Goal: Task Accomplishment & Management: Use online tool/utility

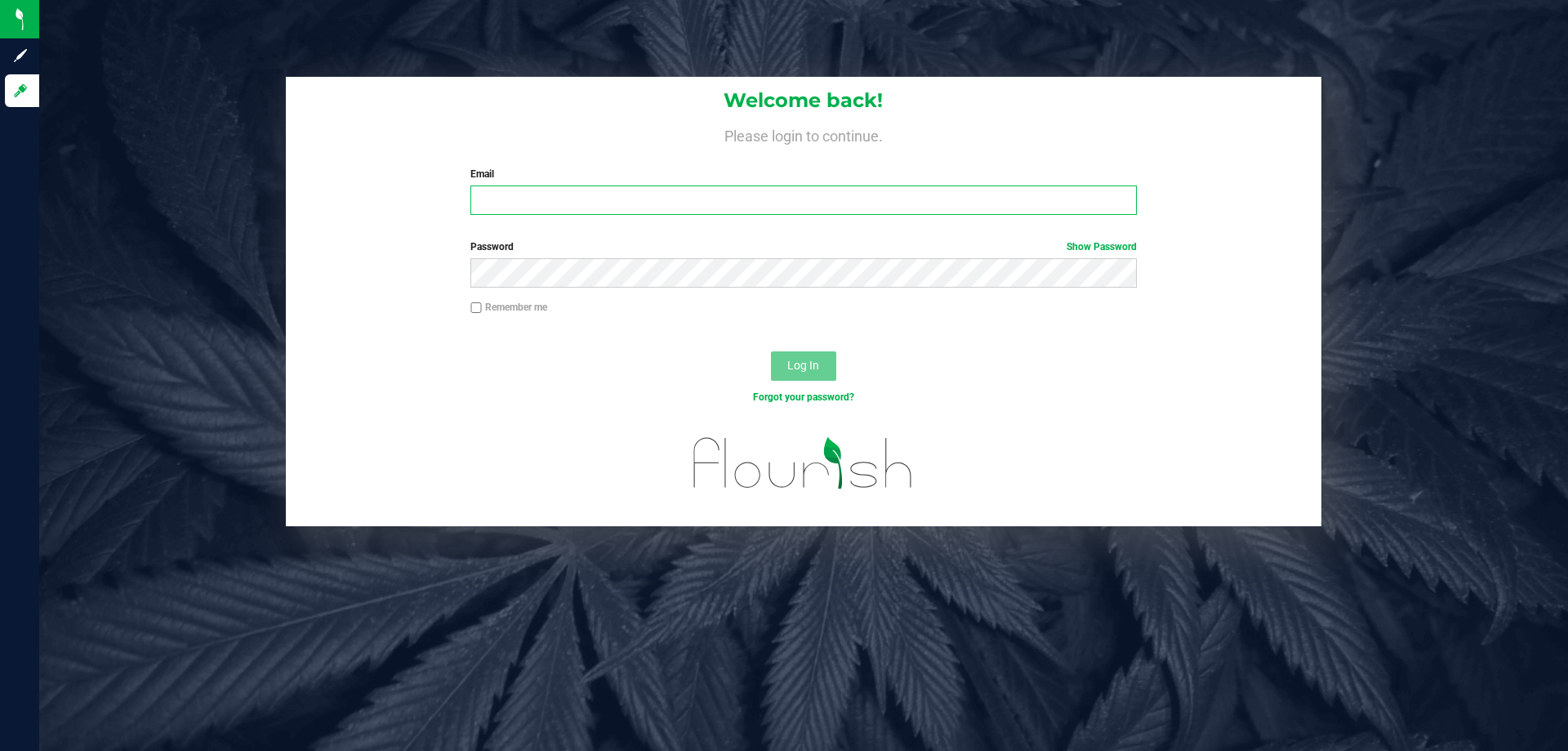
click at [709, 202] on input "Email" at bounding box center [804, 200] width 666 height 29
type input "crosenblum@liveparallel.com"
click at [771, 351] on button "Log In" at bounding box center [804, 366] width 66 height 29
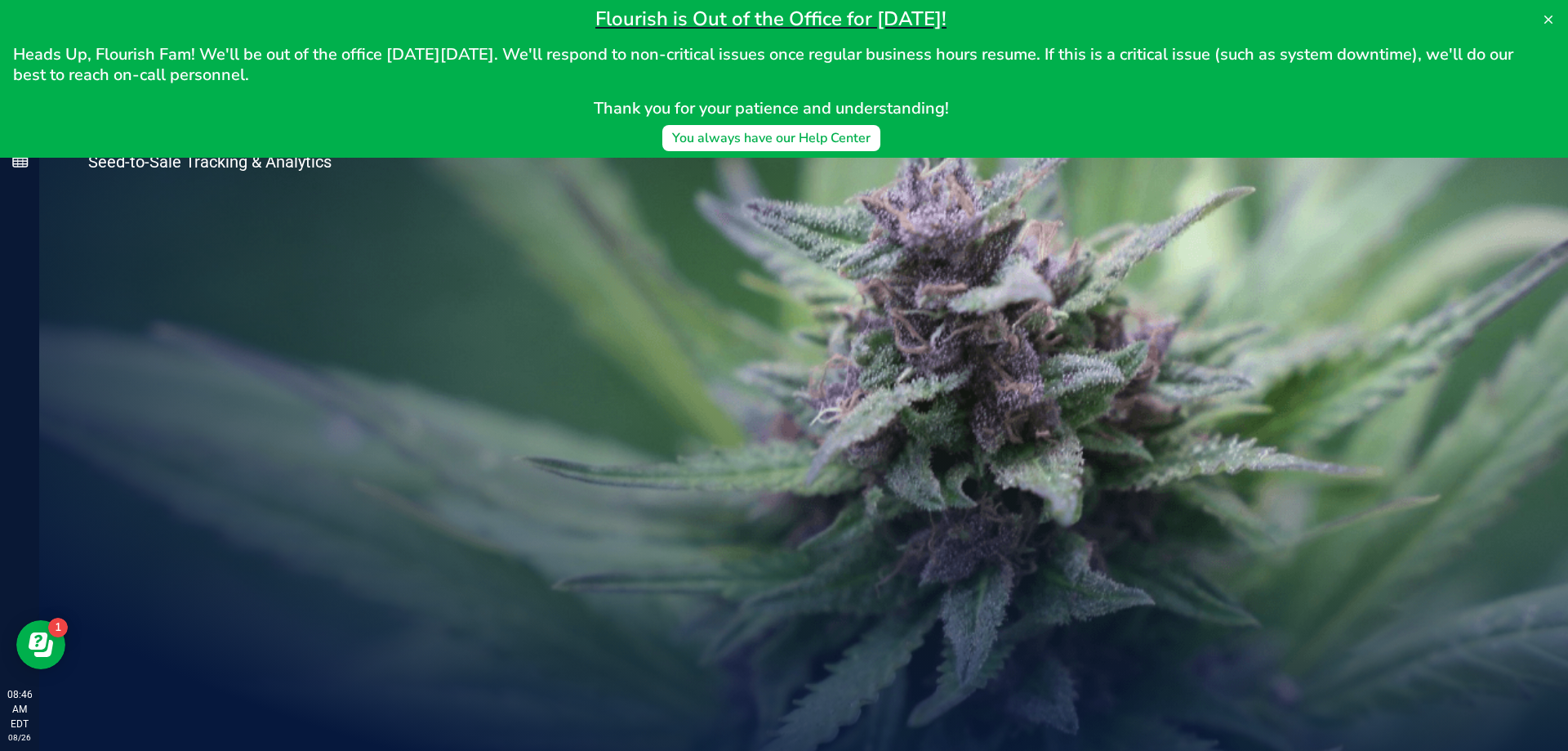
click at [385, 432] on div "Welcome to Flourish Software Seed-to-Sale Tracking & Analytics" at bounding box center [243, 395] width 409 height 712
click at [259, 299] on div "Welcome to Flourish Software Seed-to-Sale Tracking & Analytics" at bounding box center [243, 395] width 409 height 712
click at [1546, 15] on icon at bounding box center [1549, 19] width 13 height 13
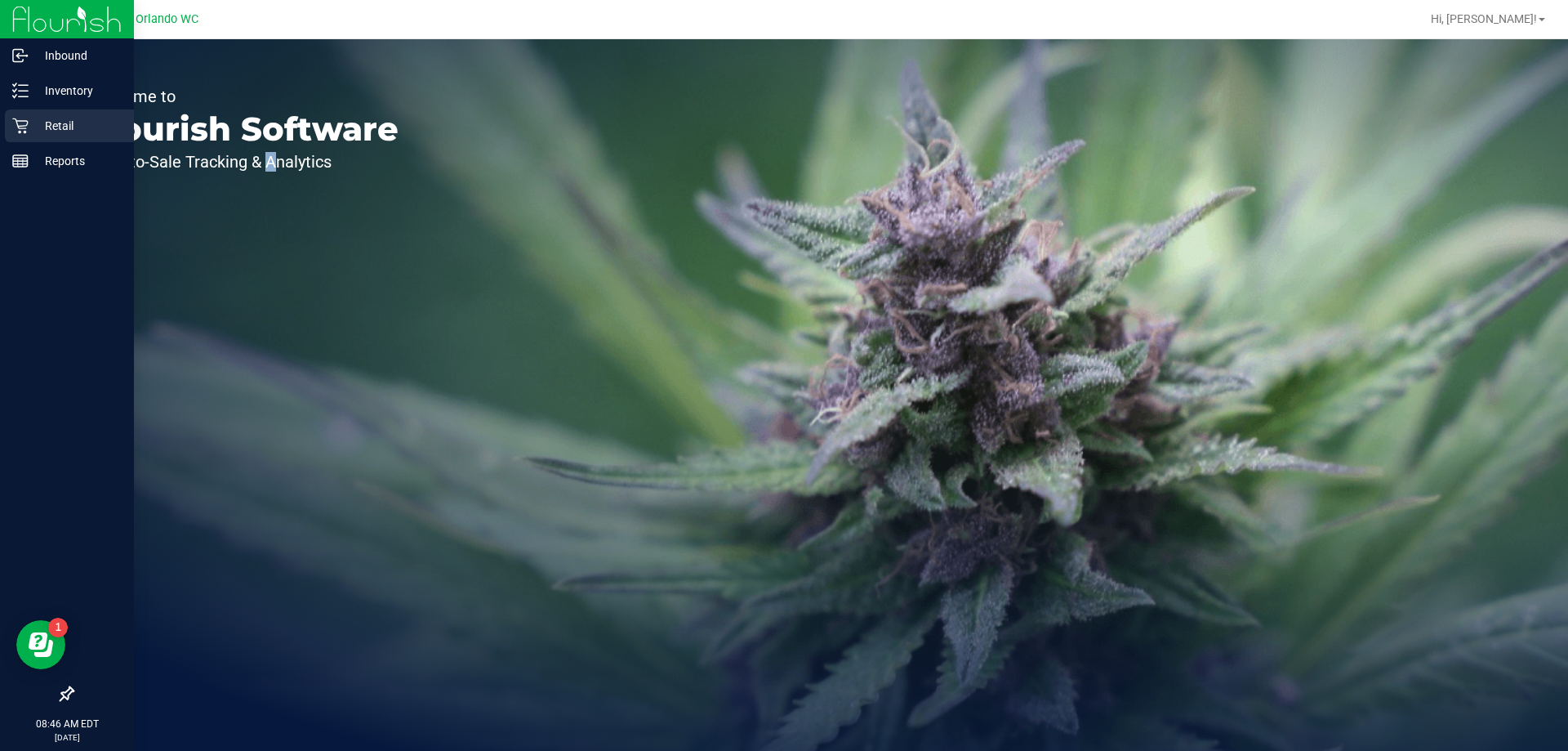
click at [48, 123] on p "Retail" at bounding box center [77, 126] width 98 height 20
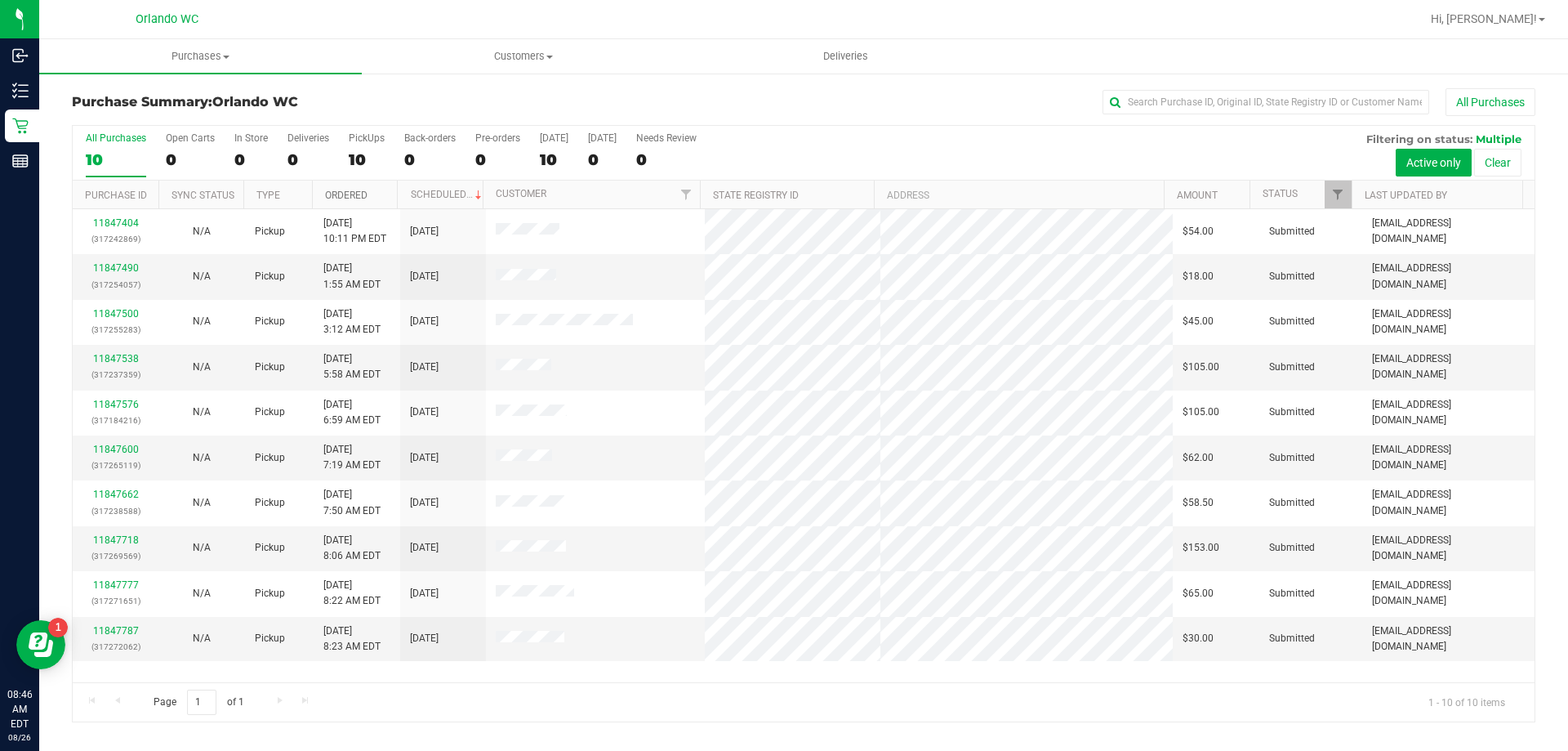
click at [352, 191] on link "Ordered" at bounding box center [346, 195] width 43 height 12
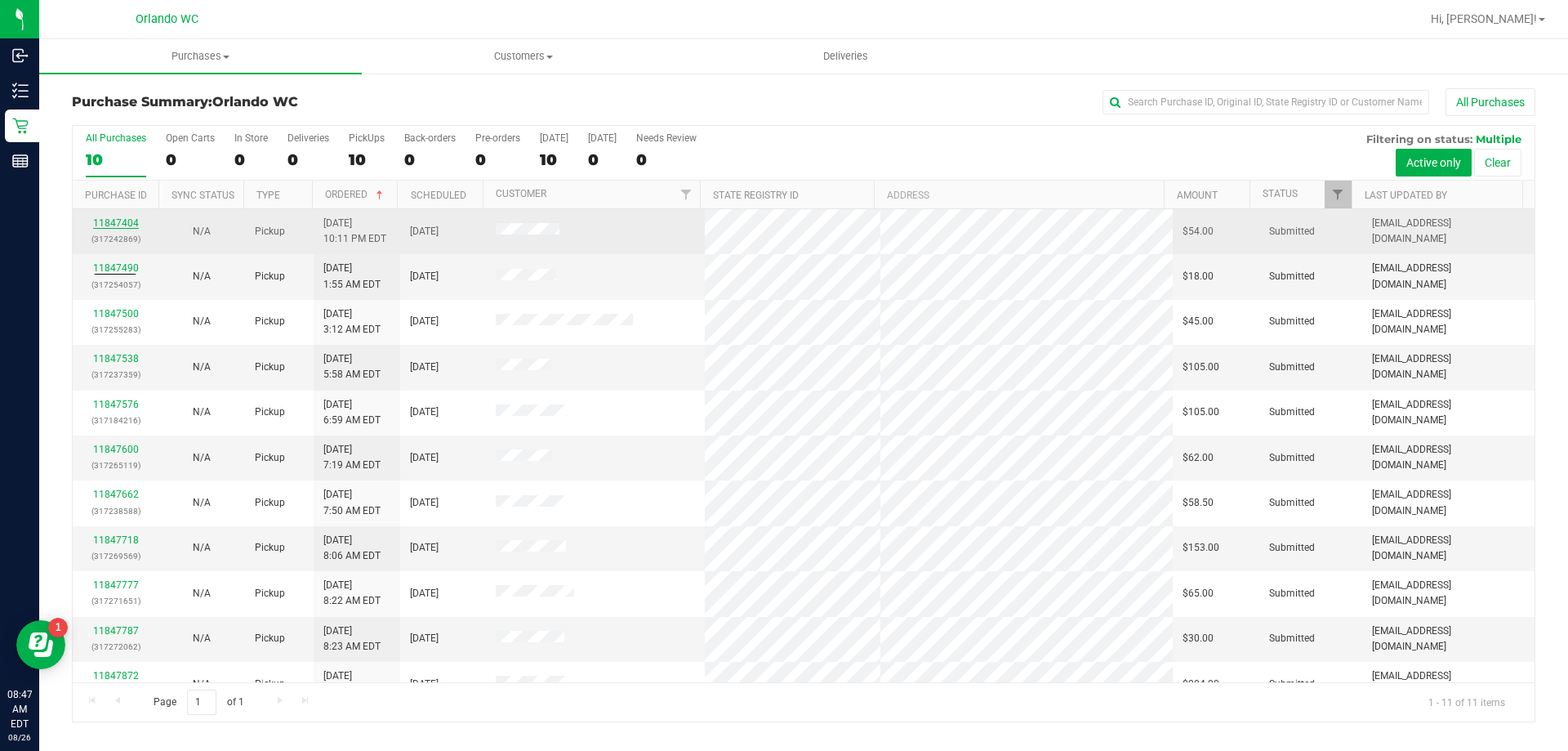
click at [127, 220] on link "11847404" at bounding box center [116, 223] width 46 height 12
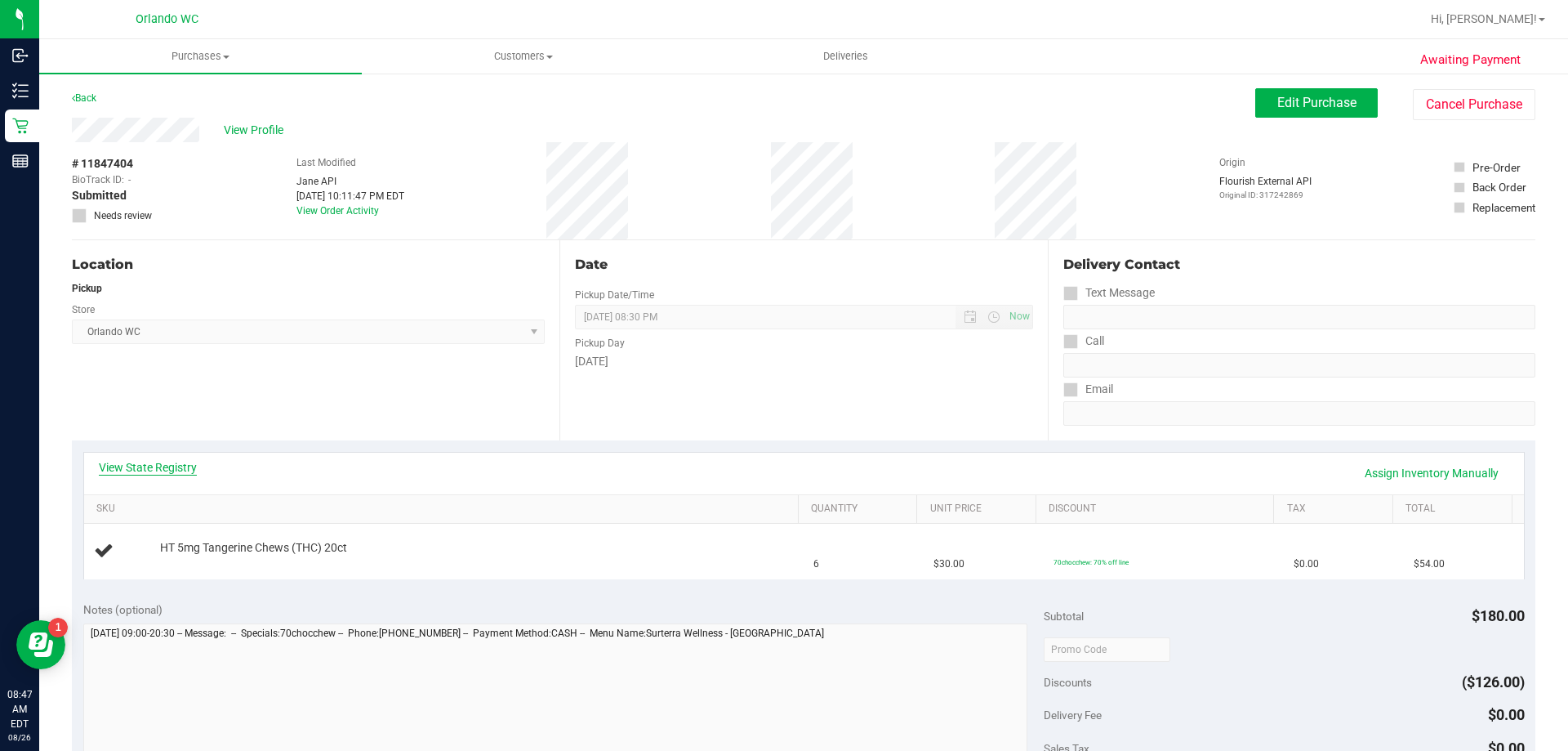
click at [177, 463] on link "View State Registry" at bounding box center [148, 467] width 98 height 16
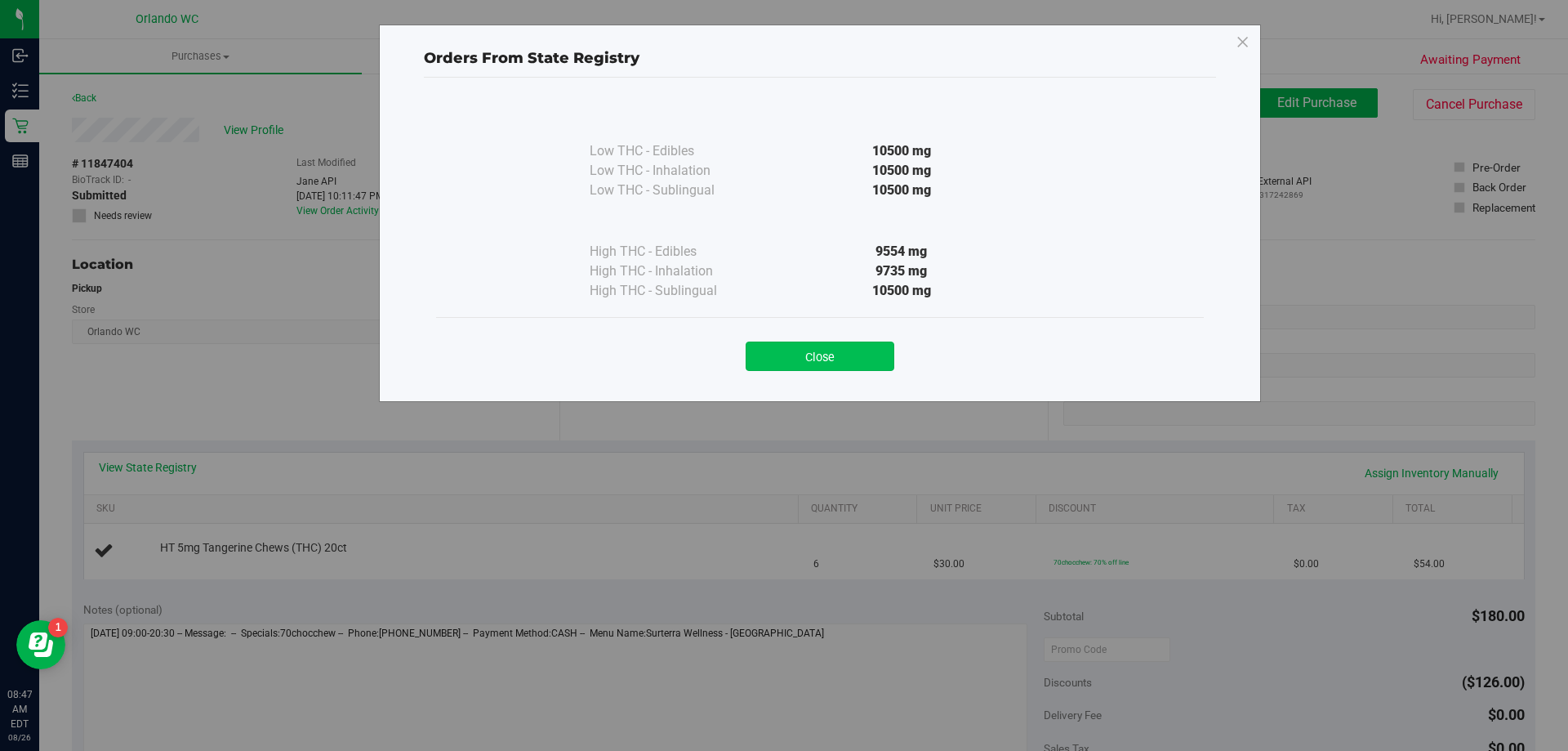
click at [762, 356] on button "Close" at bounding box center [819, 356] width 148 height 29
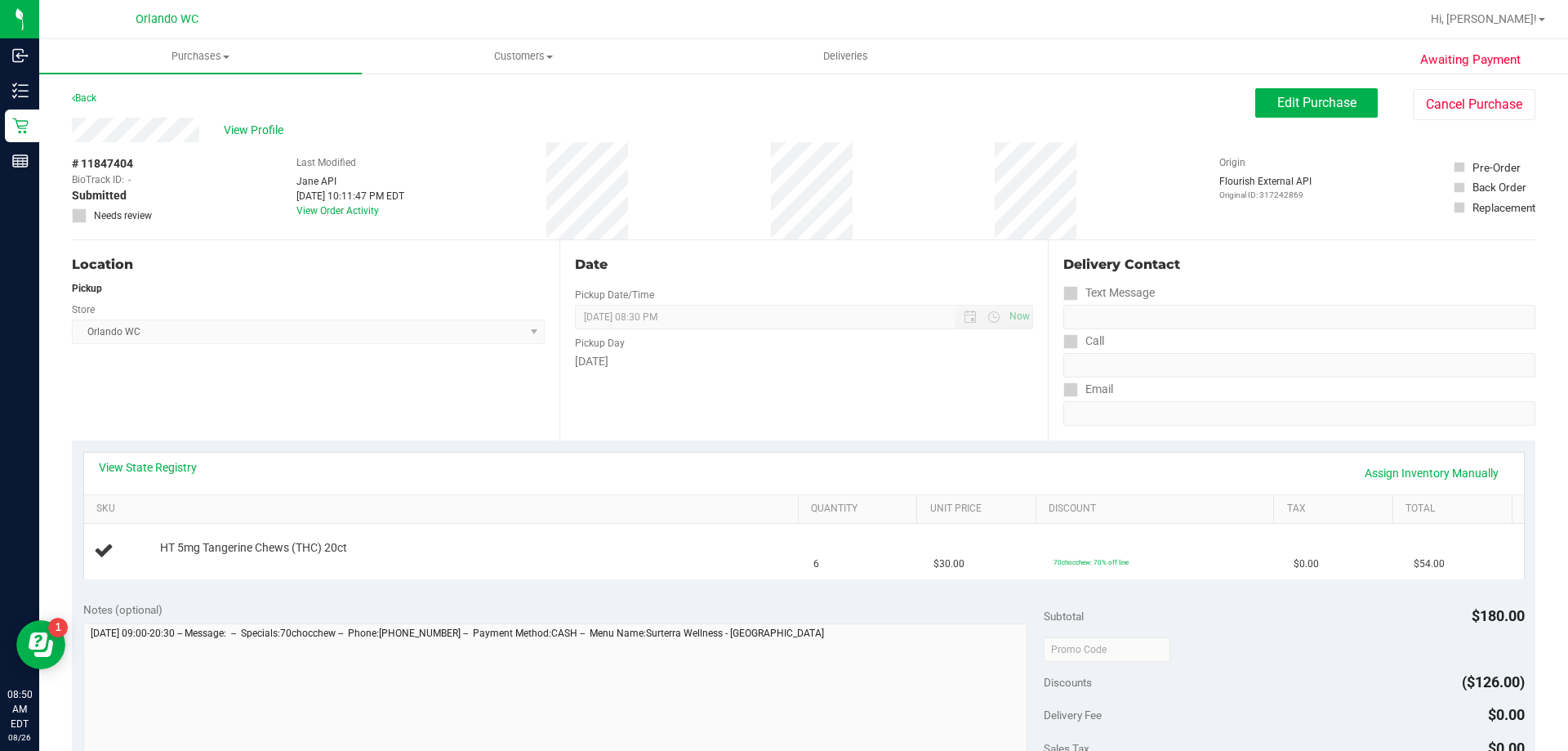
click at [646, 515] on th "SKU" at bounding box center [440, 510] width 713 height 29
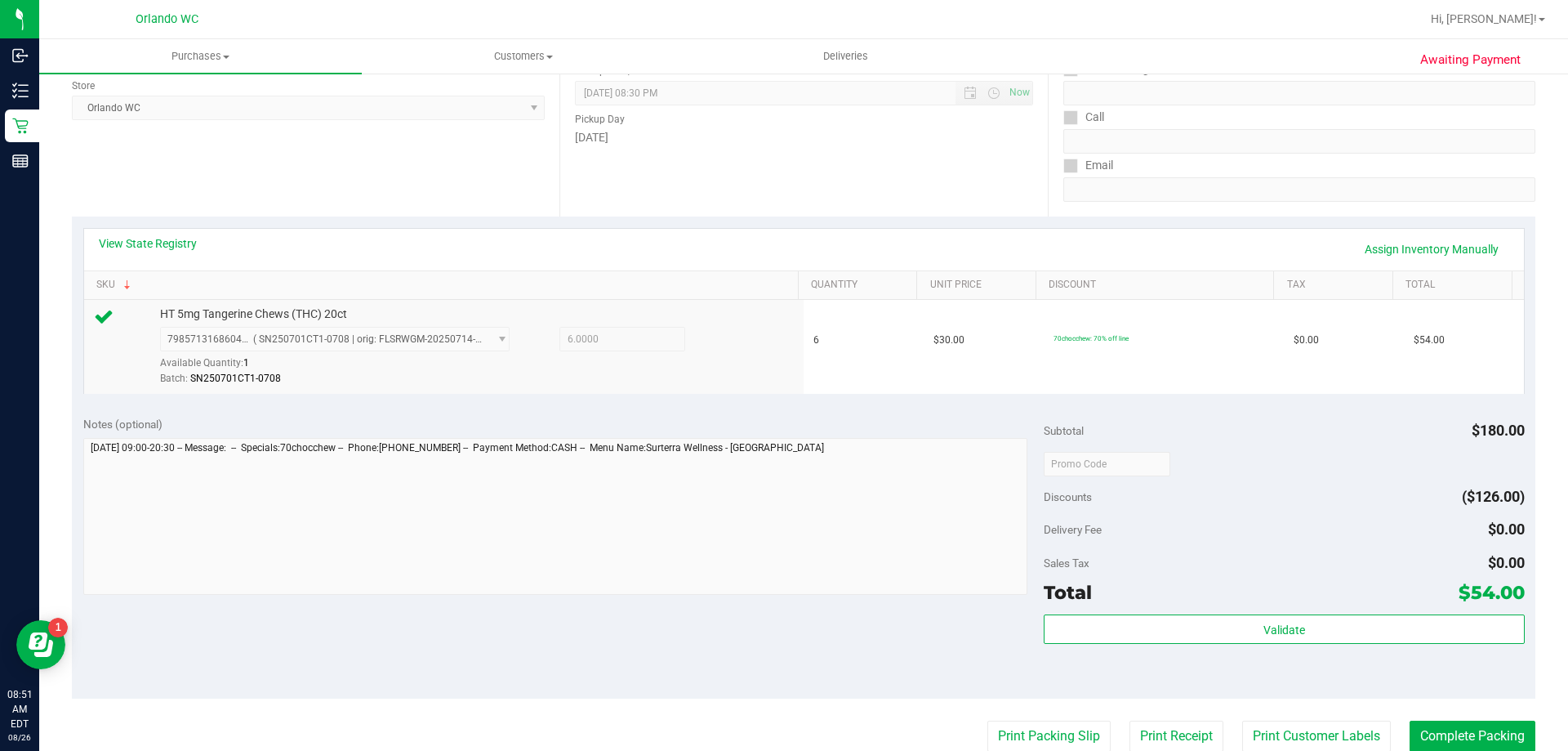
scroll to position [306, 0]
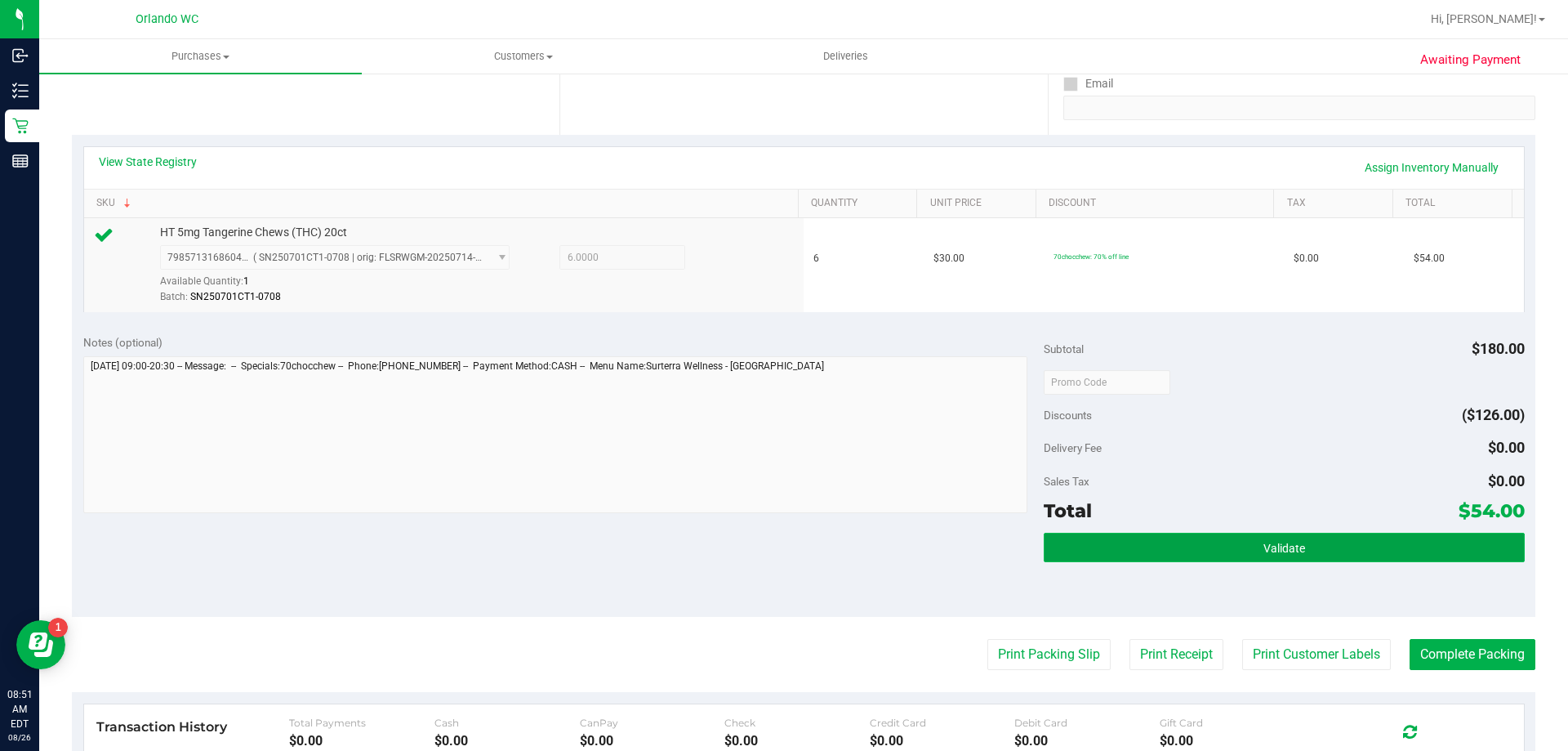
click at [1238, 538] on button "Validate" at bounding box center [1284, 547] width 481 height 29
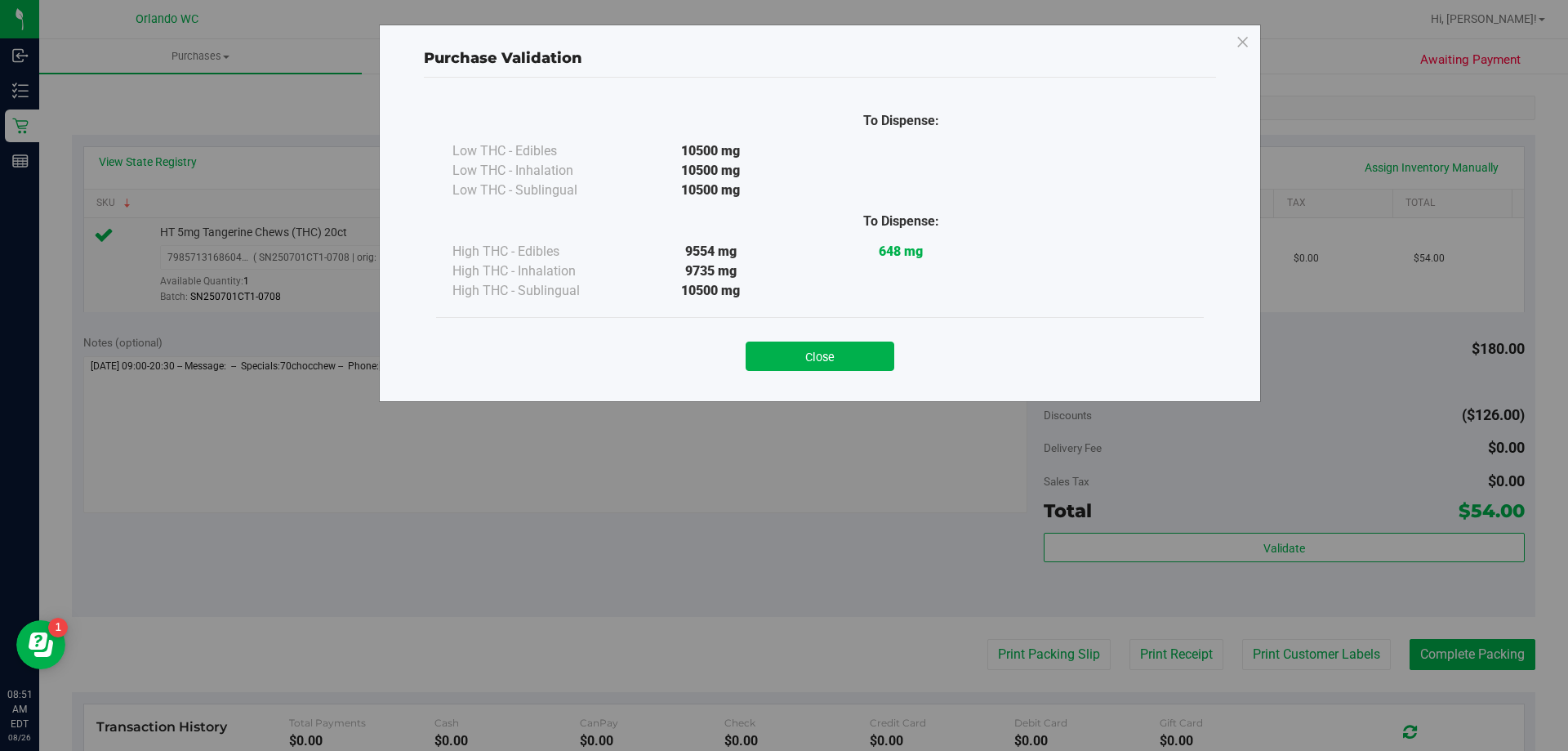
click at [1025, 669] on div "Purchase Validation To Dispense: Low THC - Edibles 10500 mg" at bounding box center [790, 375] width 1581 height 751
click at [835, 341] on div "Close" at bounding box center [820, 350] width 744 height 41
drag, startPoint x: 835, startPoint y: 363, endPoint x: 1029, endPoint y: 586, distance: 295.6
click at [835, 372] on div "Close" at bounding box center [820, 350] width 768 height 66
drag, startPoint x: 855, startPoint y: 347, endPoint x: 892, endPoint y: 446, distance: 105.7
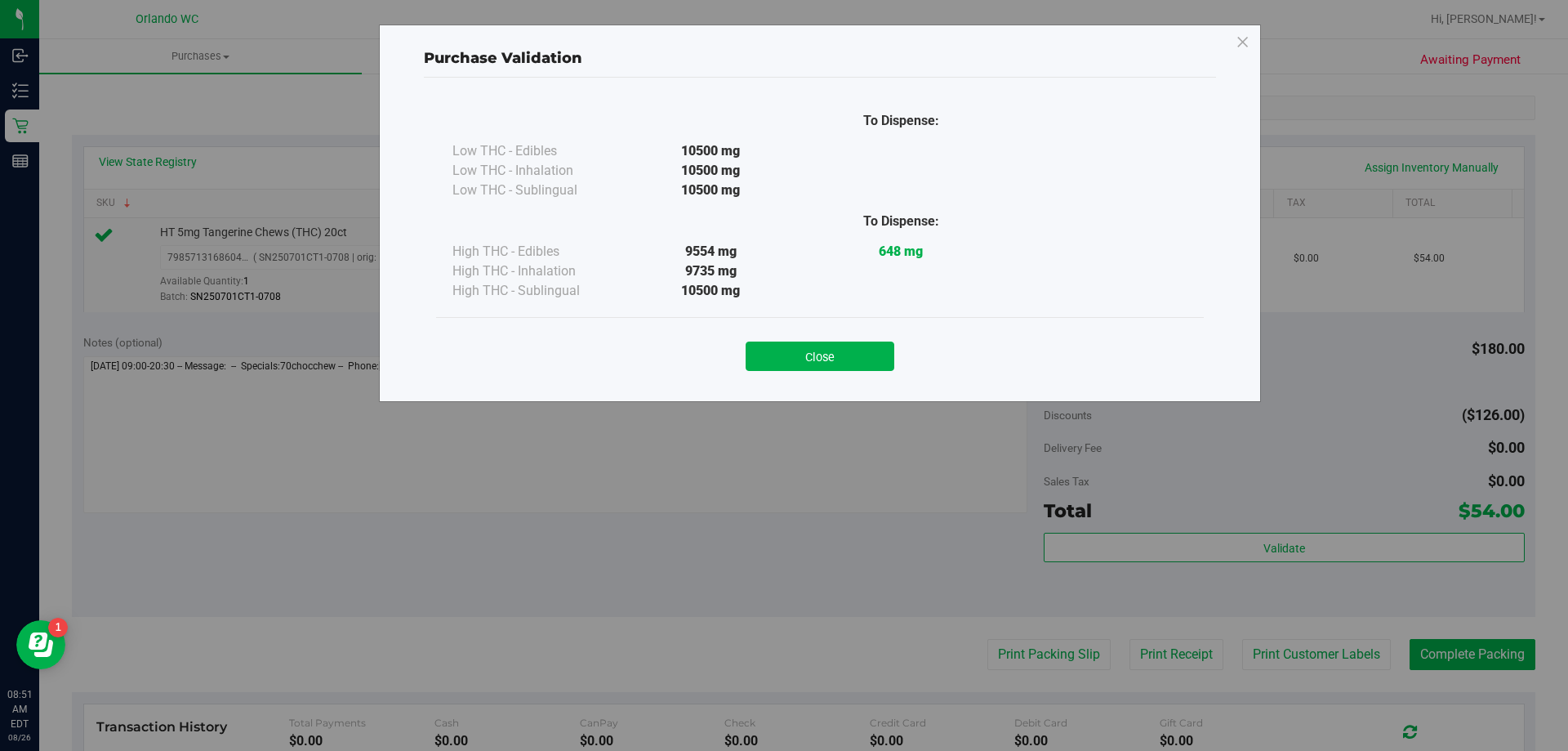
click at [855, 346] on button "Close" at bounding box center [819, 356] width 148 height 29
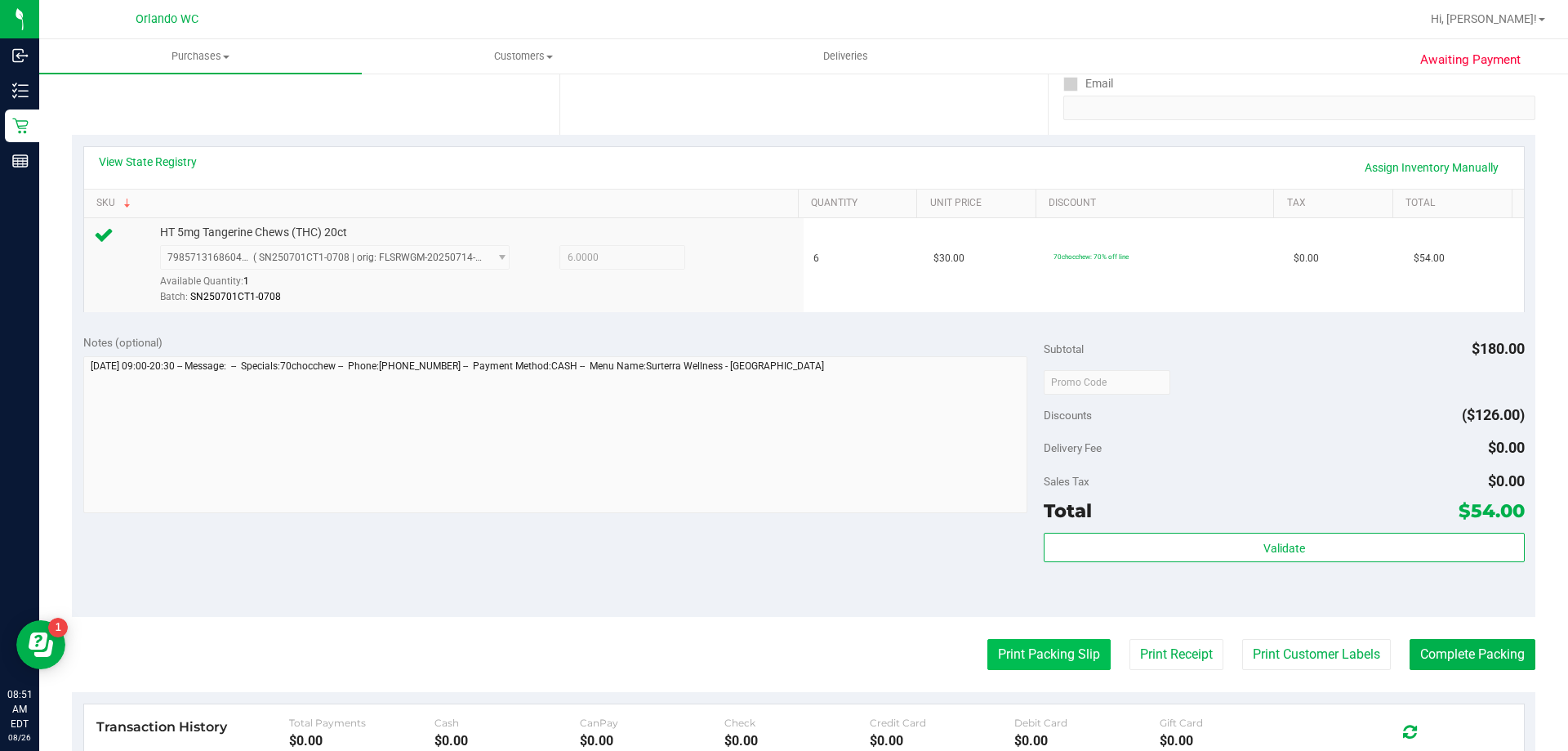
click at [1057, 651] on button "Print Packing Slip" at bounding box center [1049, 655] width 124 height 31
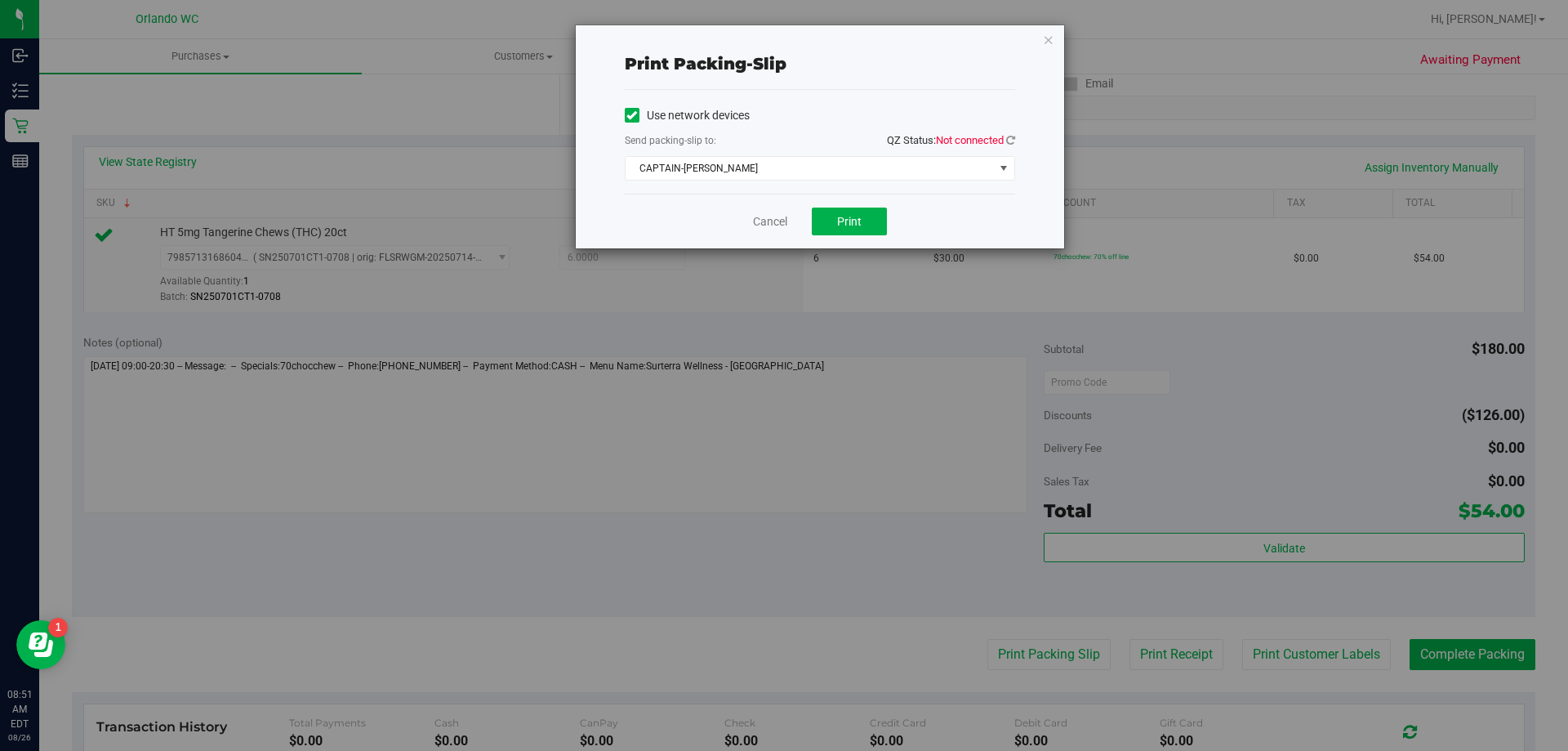
click at [970, 132] on span "QZ Status: Not connected" at bounding box center [951, 140] width 128 height 17
click at [1007, 143] on icon at bounding box center [1011, 140] width 9 height 11
click at [787, 168] on span "CAPTAIN-KANGA" at bounding box center [810, 167] width 369 height 23
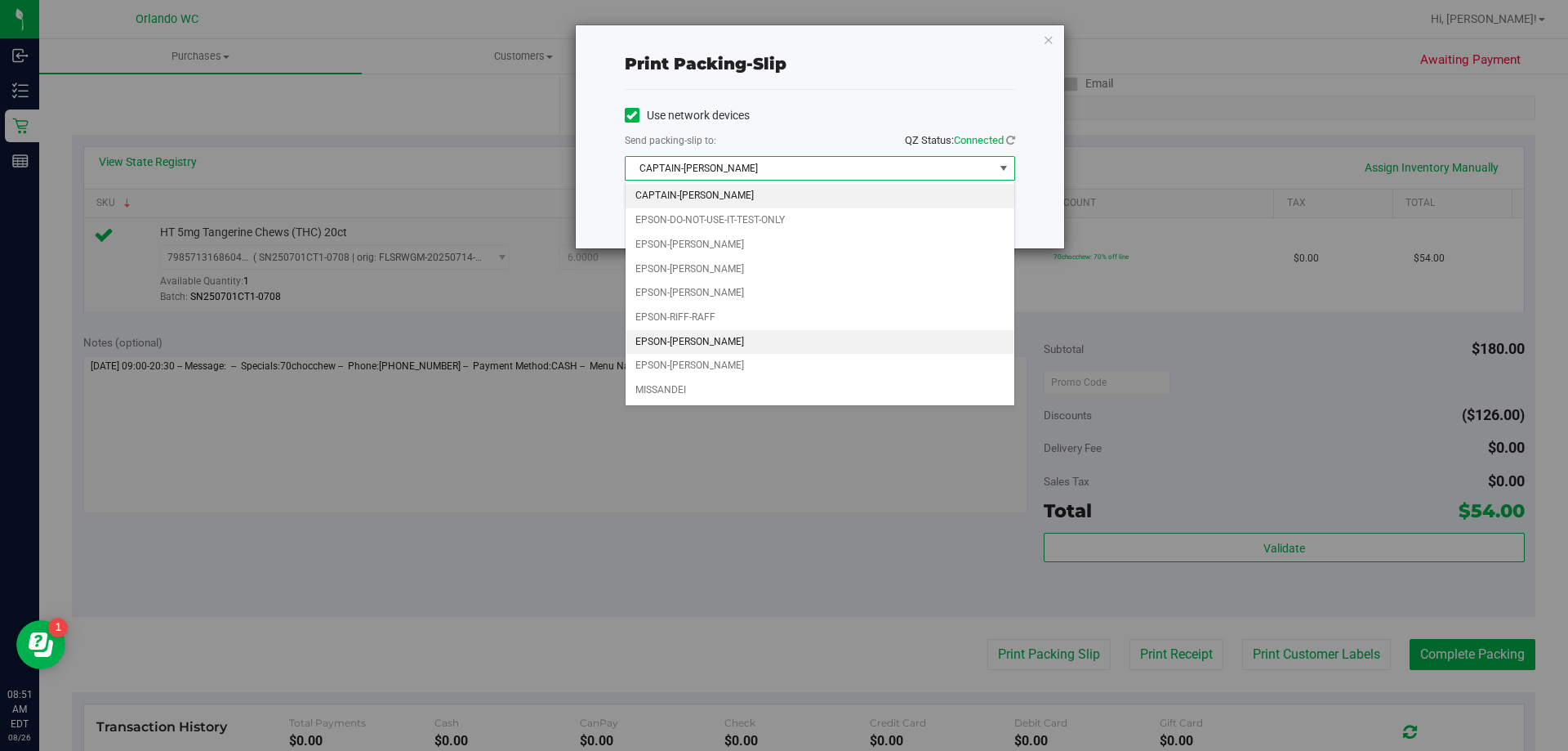
click at [764, 337] on li "EPSON-RODNEY-ATKINS" at bounding box center [820, 342] width 389 height 25
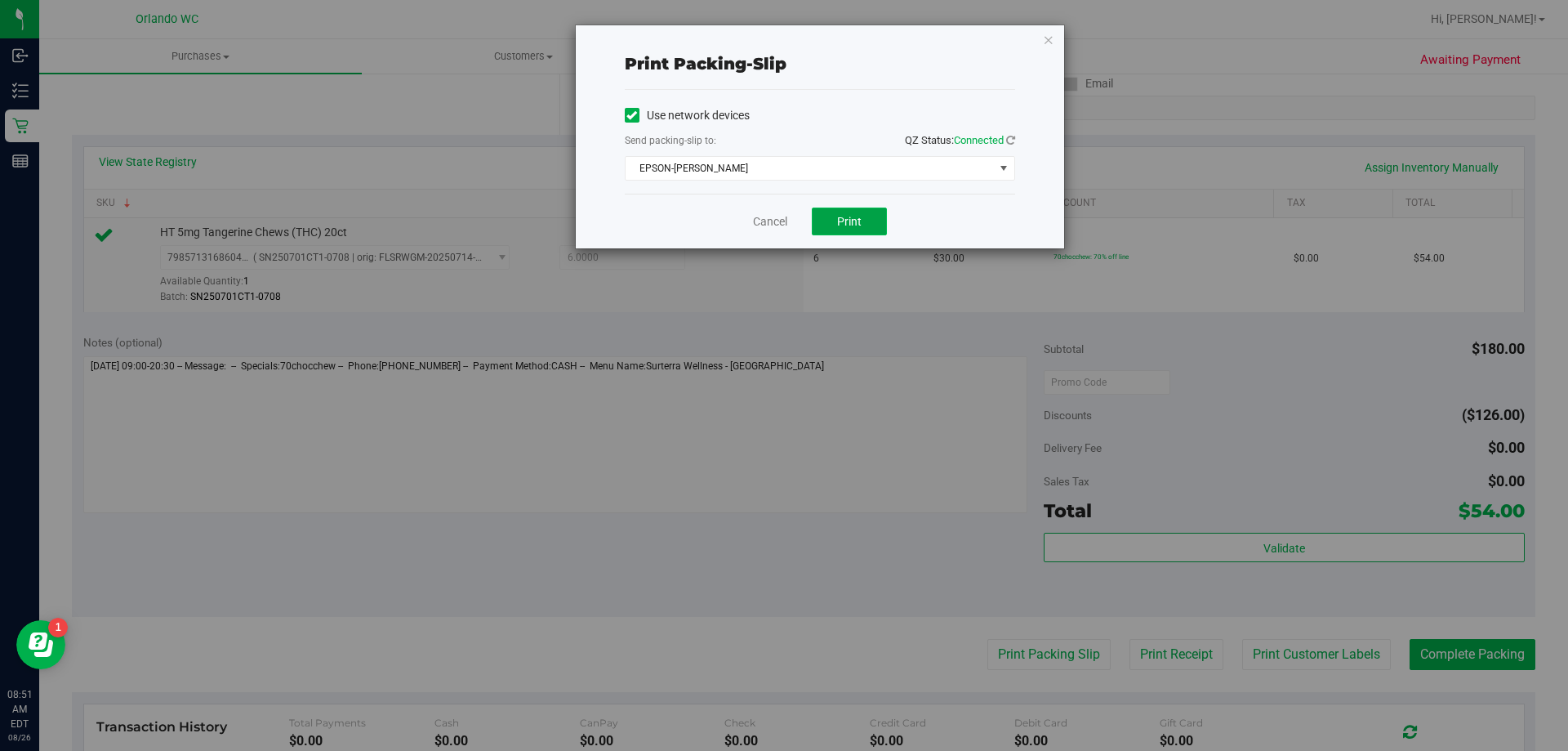
click at [846, 228] on button "Print" at bounding box center [849, 221] width 76 height 28
click at [80, 462] on div "Print packing-slip Use network devices Send packing-slip to: QZ Status: Connect…" at bounding box center [790, 375] width 1581 height 751
drag, startPoint x: 777, startPoint y: 226, endPoint x: 800, endPoint y: 248, distance: 31.8
click at [777, 225] on link "Cancel" at bounding box center [771, 221] width 35 height 17
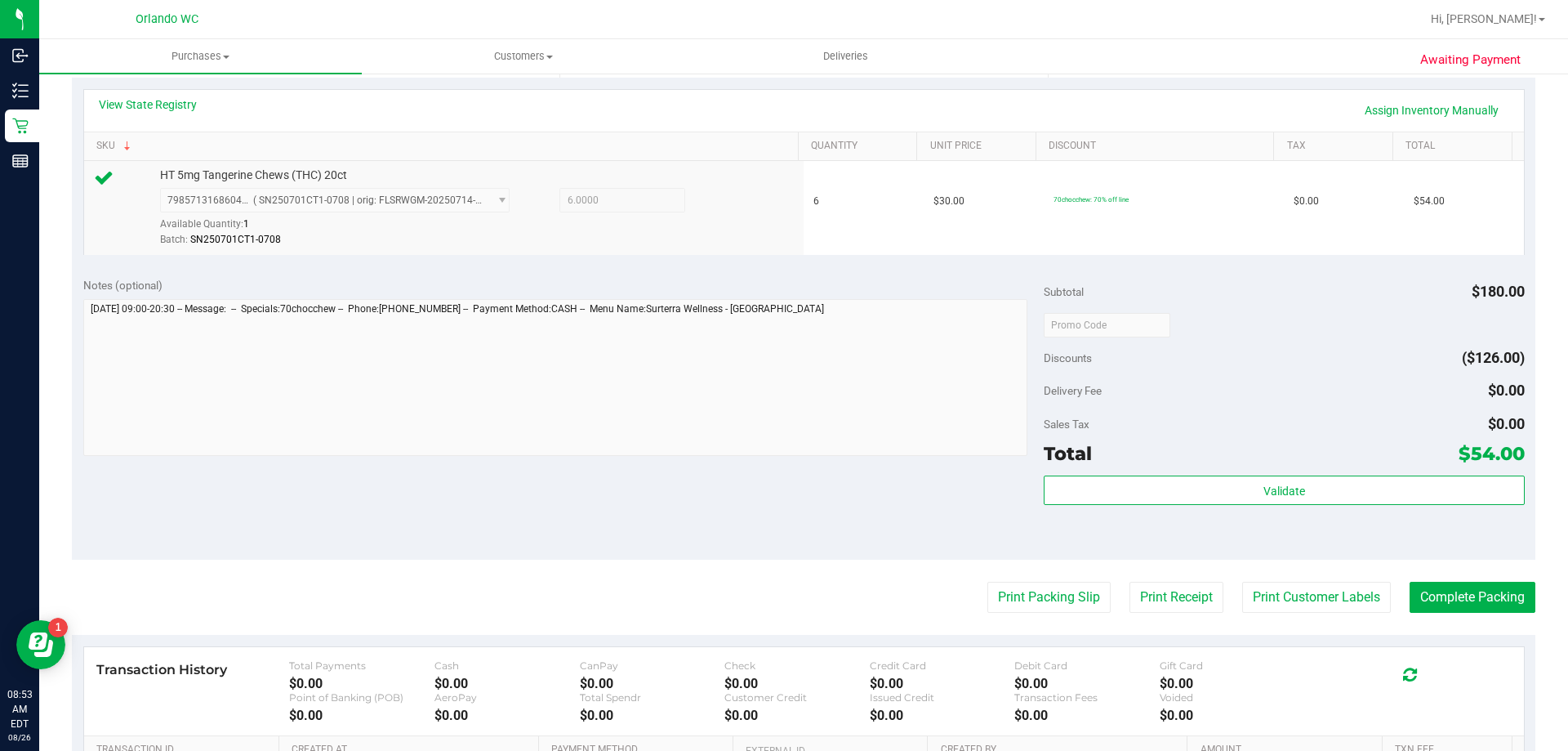
scroll to position [387, 0]
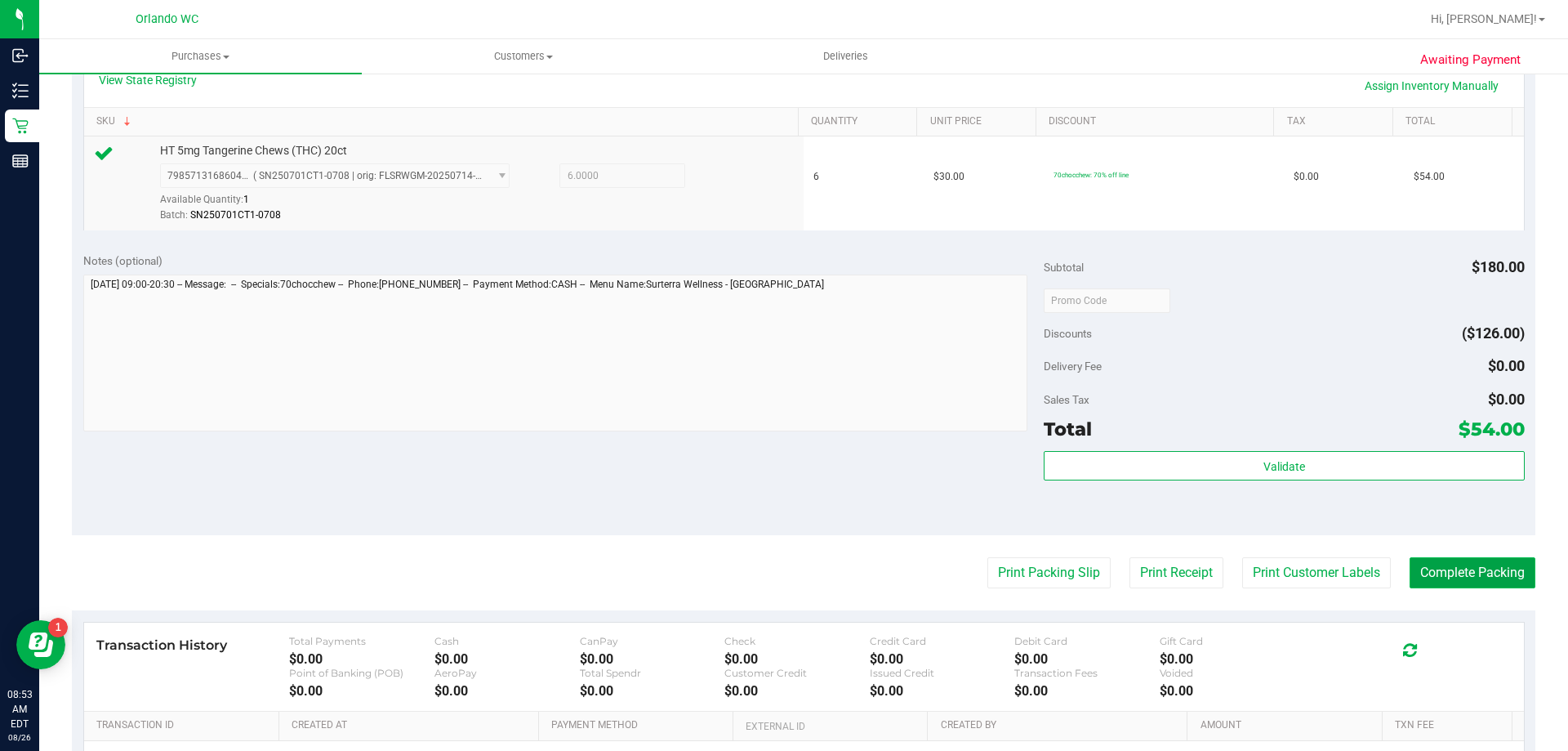
click at [1435, 574] on button "Complete Packing" at bounding box center [1472, 573] width 126 height 31
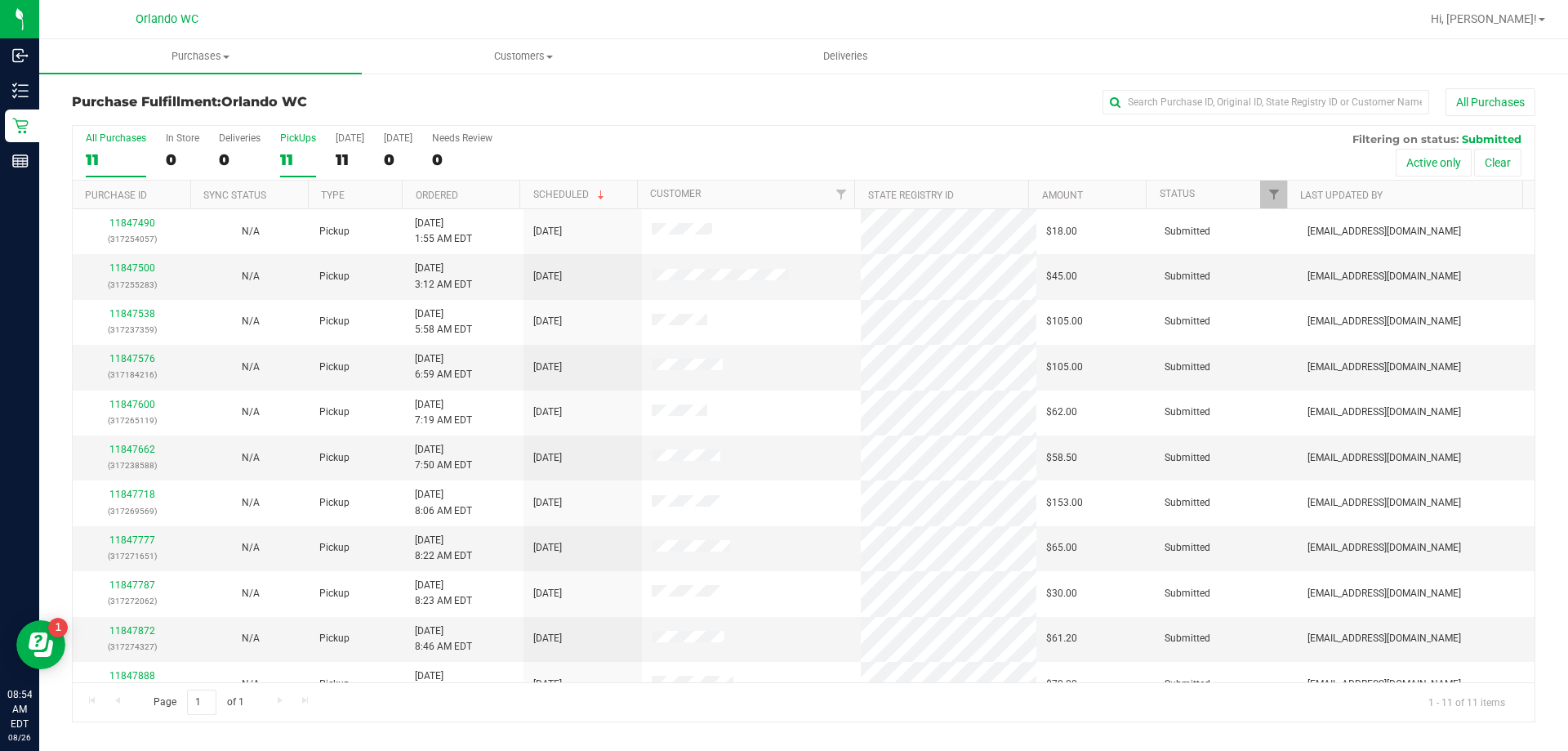
click at [314, 156] on div "11" at bounding box center [298, 159] width 35 height 19
click at [0, 0] on input "PickUps 11" at bounding box center [0, 0] width 0 height 0
click at [431, 189] on link "Ordered" at bounding box center [437, 195] width 43 height 12
drag, startPoint x: 396, startPoint y: 183, endPoint x: 582, endPoint y: 135, distance: 192.1
click at [583, 134] on div "All Purchases 11 In Store 0 Deliveries 0 PickUps 11 Today 11 Tomorrow 0 Needs R…" at bounding box center [804, 132] width 1462 height 13
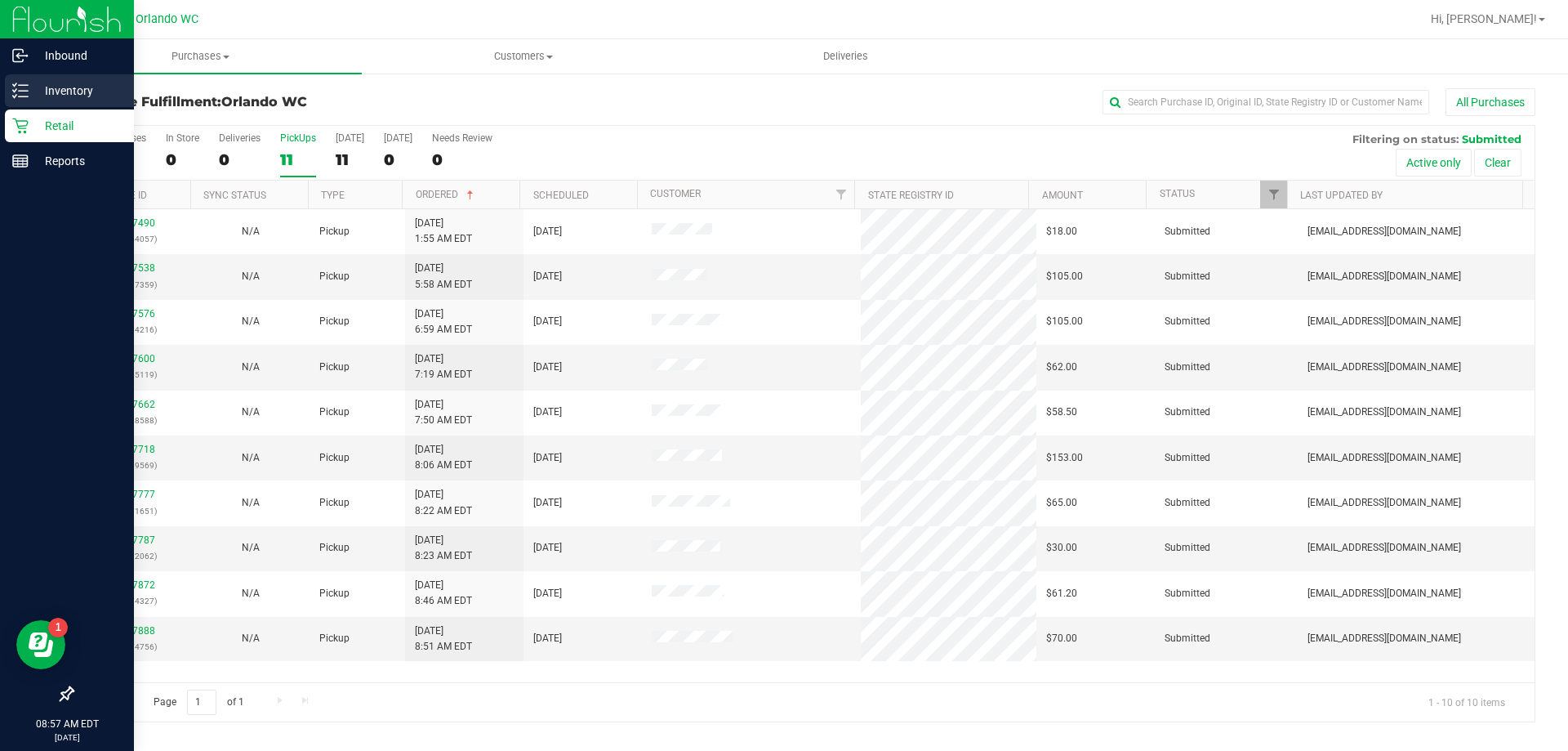
click at [35, 91] on p "Inventory" at bounding box center [77, 91] width 98 height 20
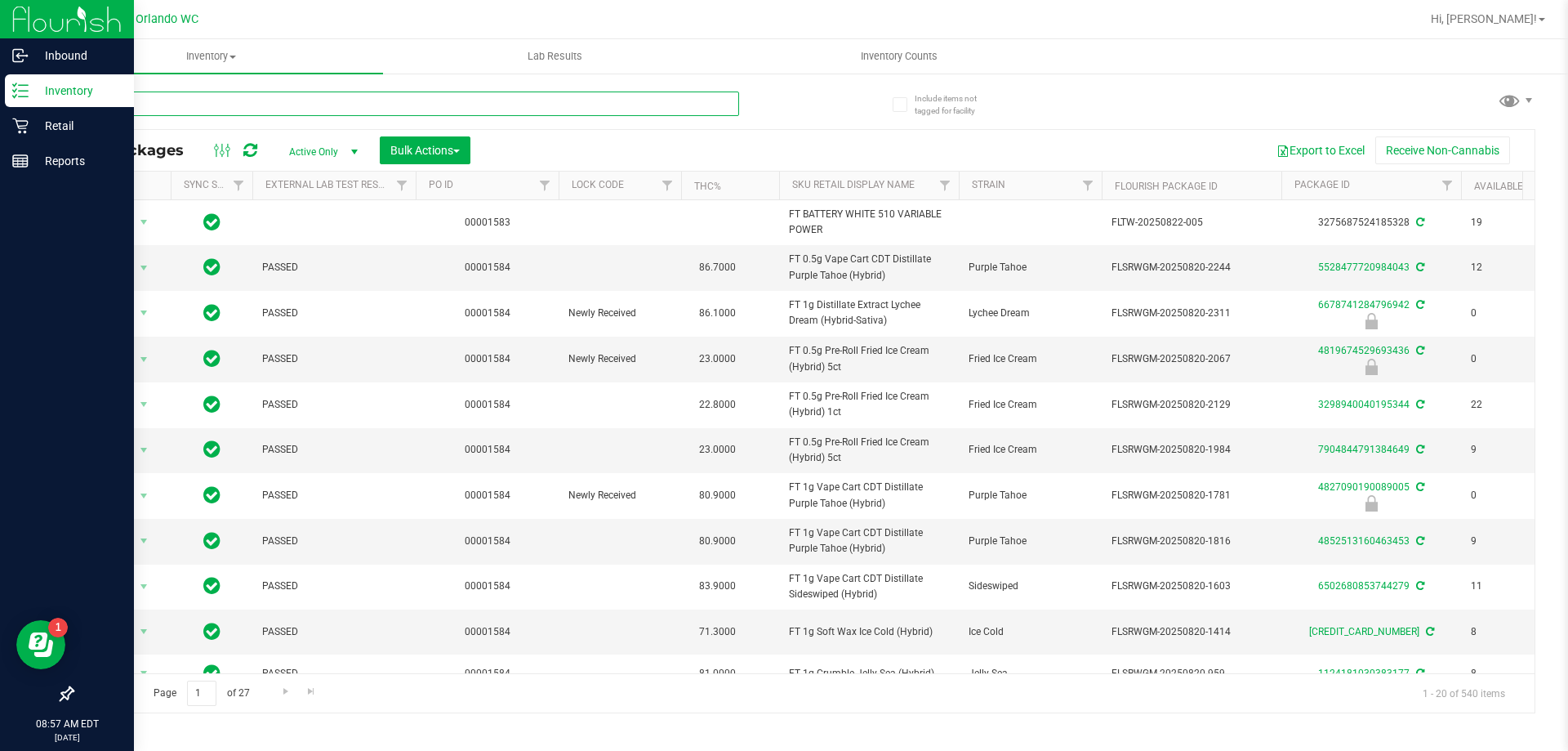
click at [409, 105] on input "text" at bounding box center [405, 104] width 667 height 25
paste input "FT 2g Hash Coin (Hybrid)"
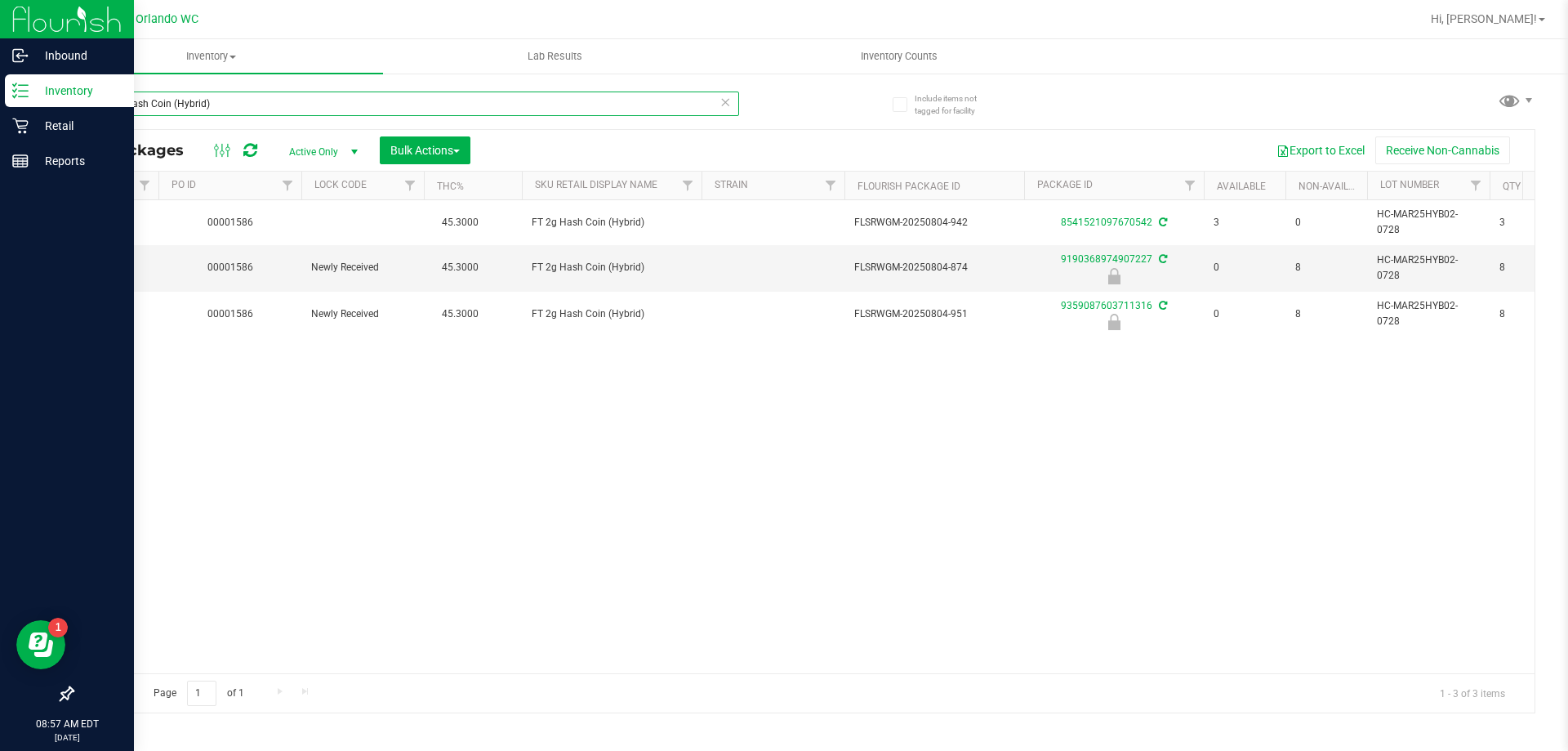
scroll to position [0, 289]
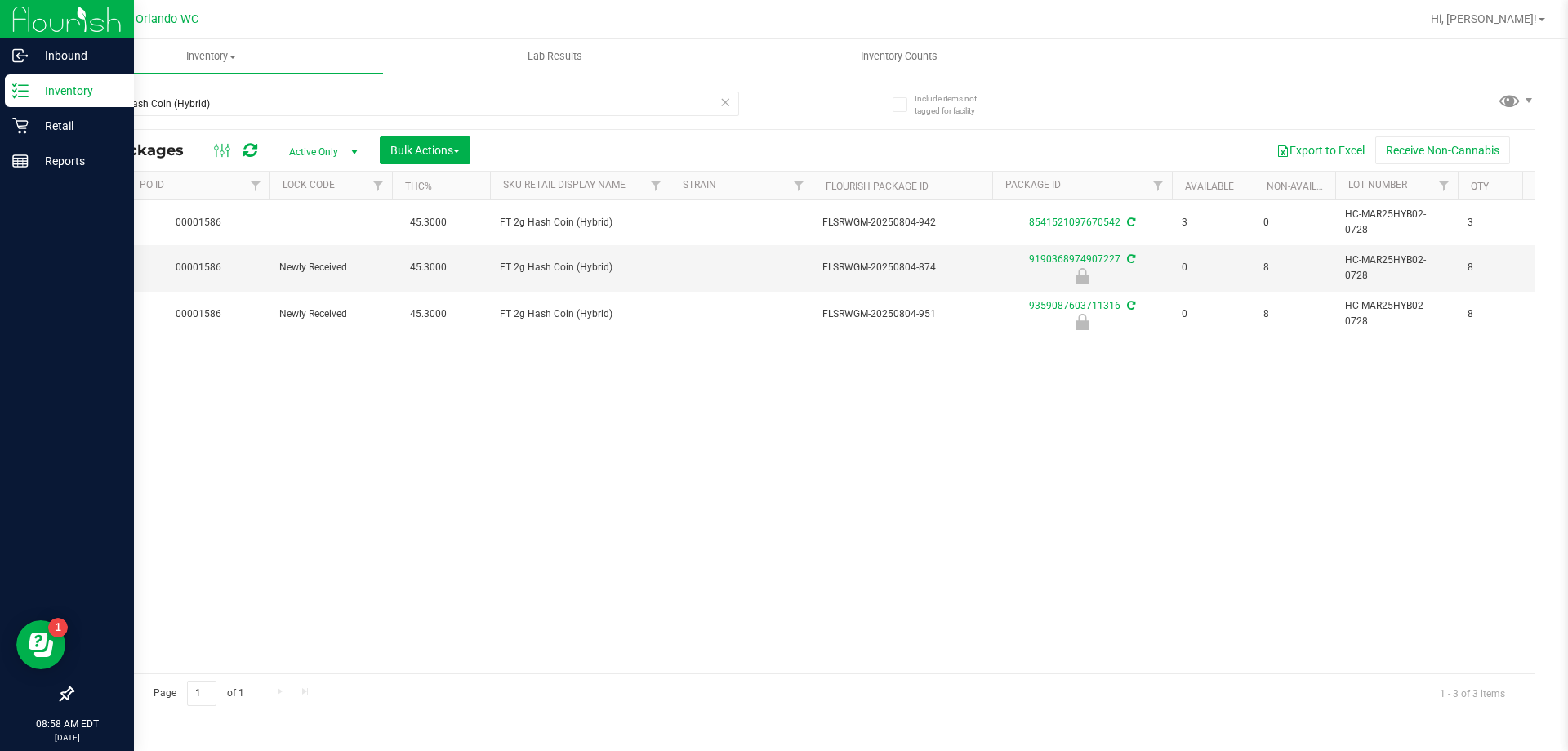
click at [443, 391] on div "Action Action Create package Edit attributes Global inventory Locate package Lo…" at bounding box center [804, 437] width 1462 height 473
click at [359, 108] on input "FT 2g Hash Coin (Hybrid)" at bounding box center [405, 104] width 667 height 25
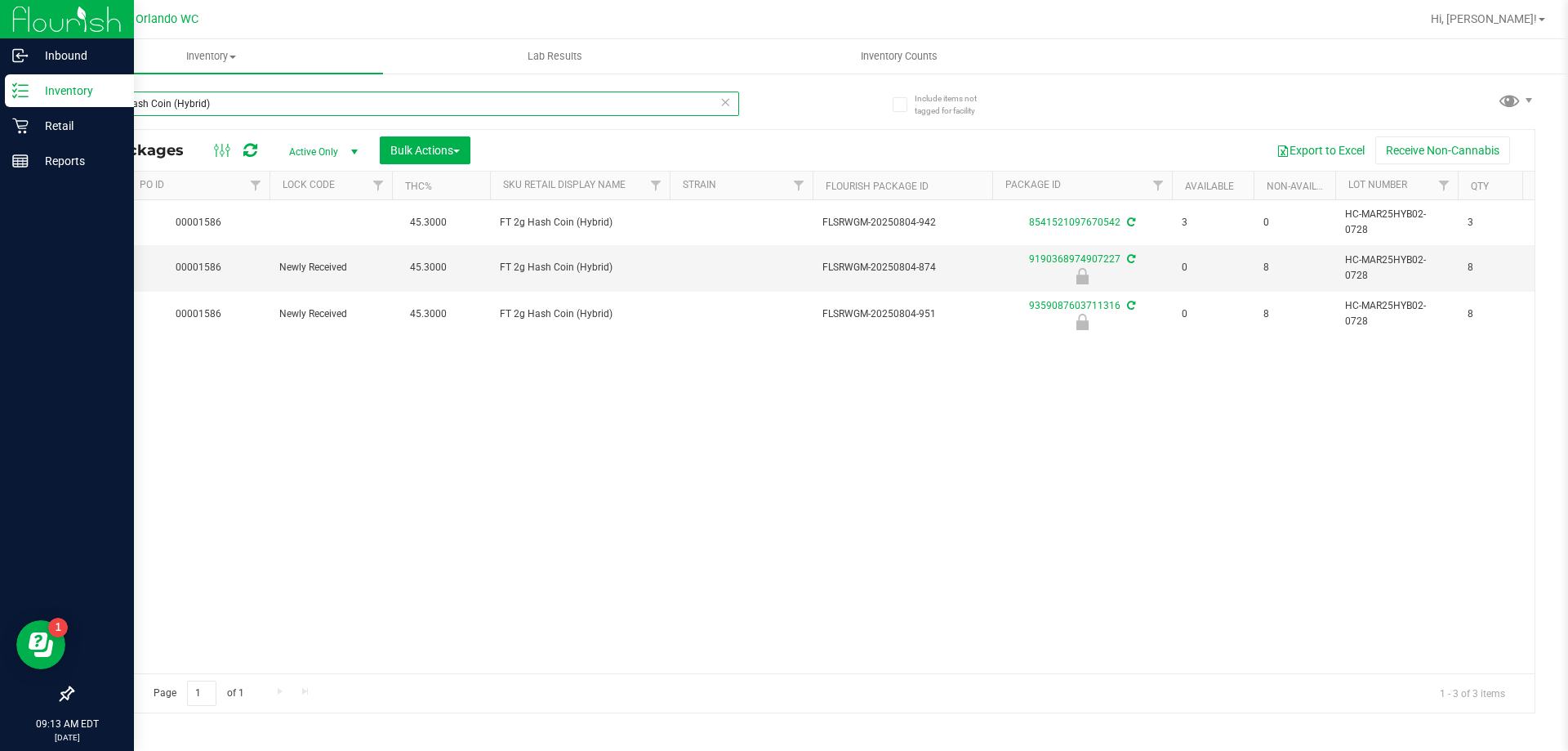
paste input "0.5g Vape Cart Distillate Strawberry Cough (Hybrid-Sativa"
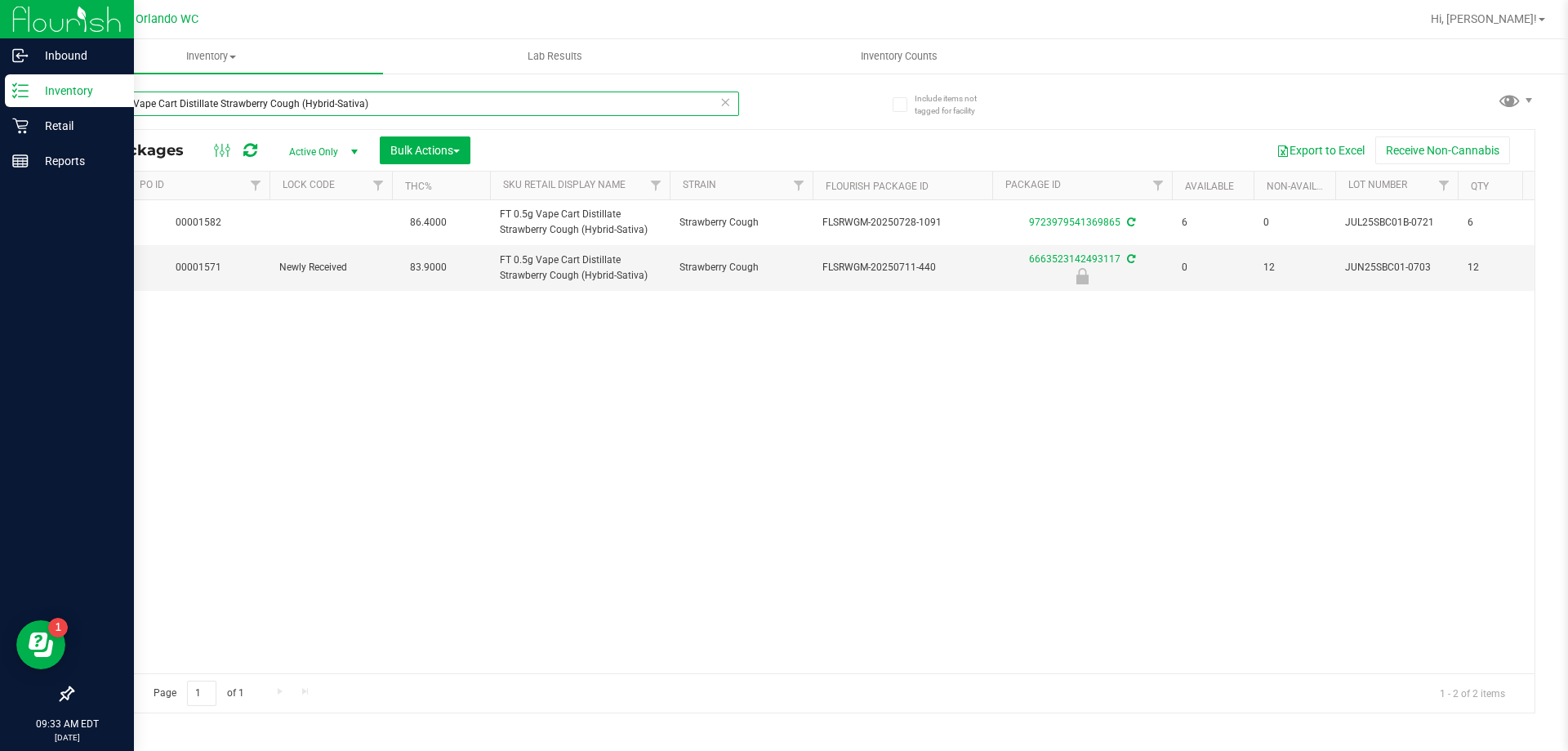
click at [185, 113] on input "FT 0.5g Vape Cart Distillate Strawberry Cough (Hybrid-Sativa)" at bounding box center [405, 104] width 667 height 25
paste input "HT 5mg Tangerine Chews (THC) 20ct"
type input "HT 5mg Tangerine Chews (THC) 20ct"
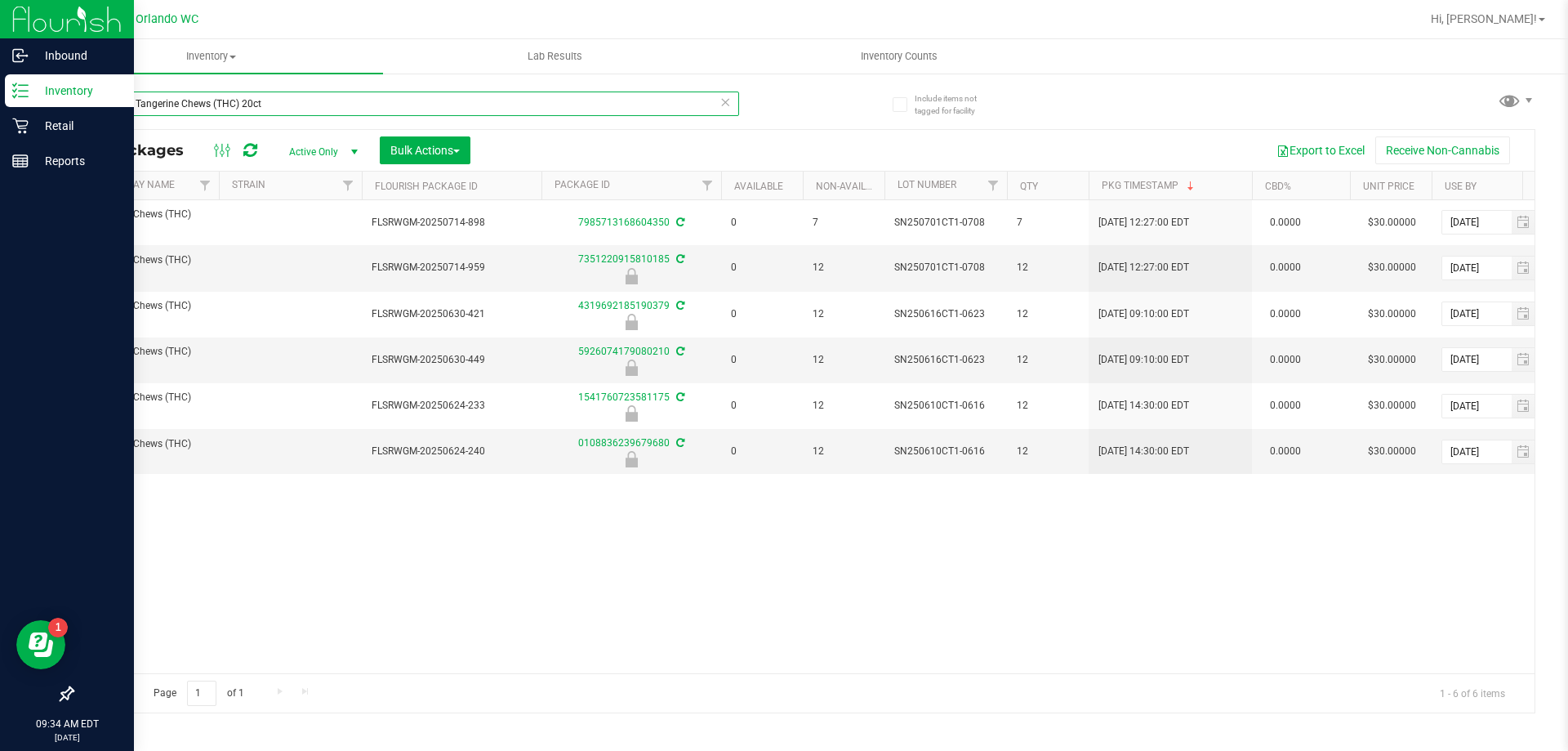
scroll to position [0, 754]
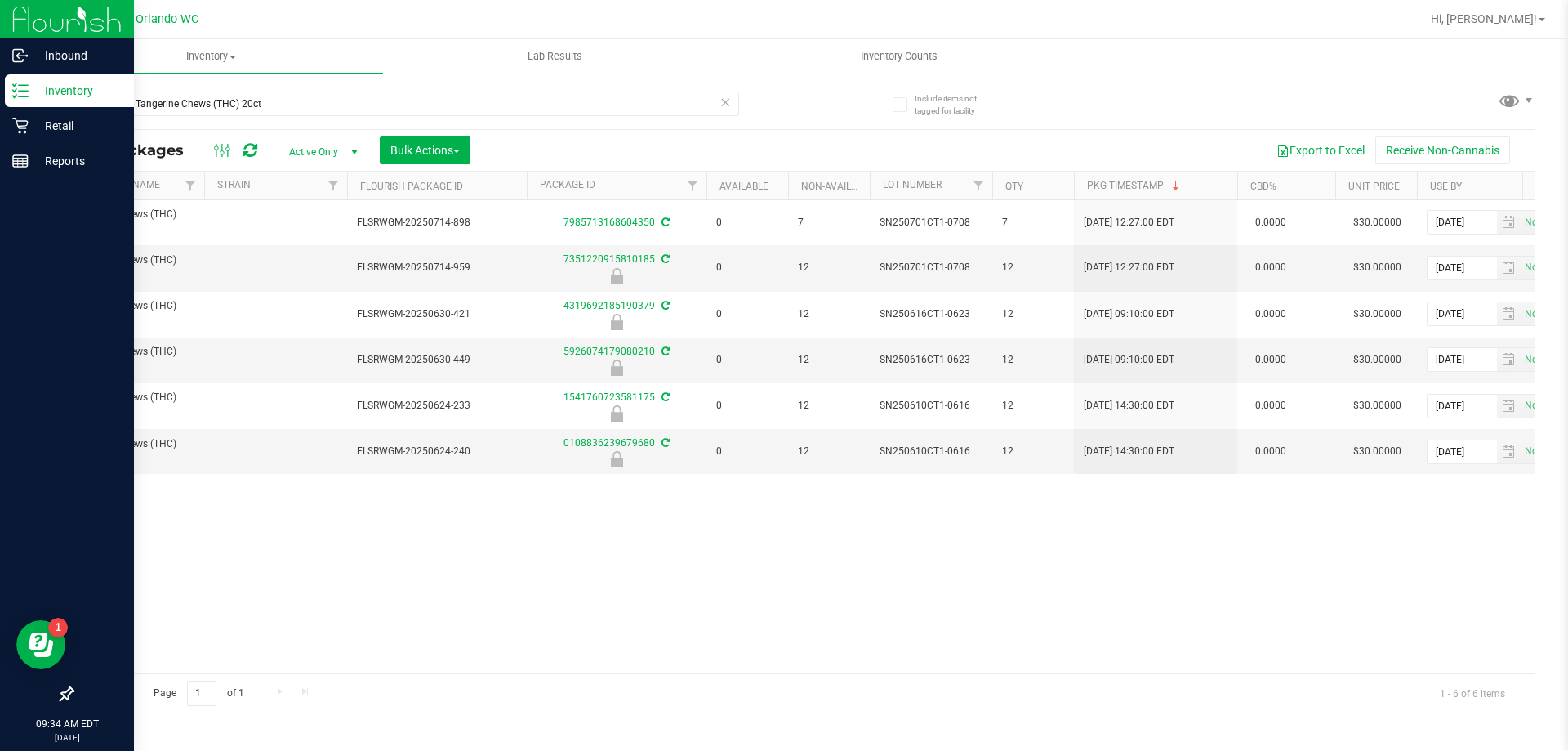
drag, startPoint x: 769, startPoint y: 669, endPoint x: 953, endPoint y: 594, distance: 198.7
click at [953, 594] on div "Action Action Create package Edit attributes Global inventory Locate package Lo…" at bounding box center [804, 437] width 1462 height 473
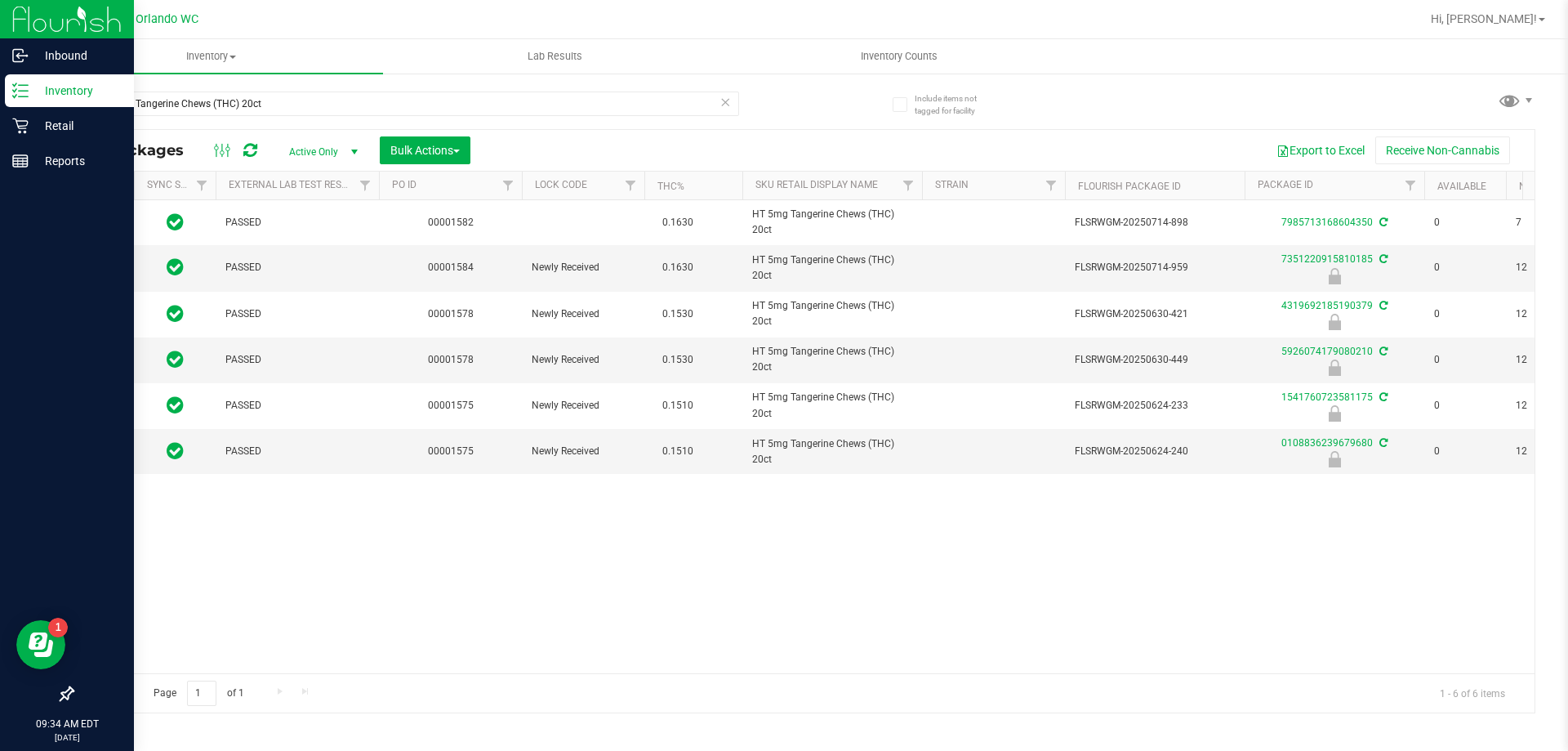
scroll to position [0, 0]
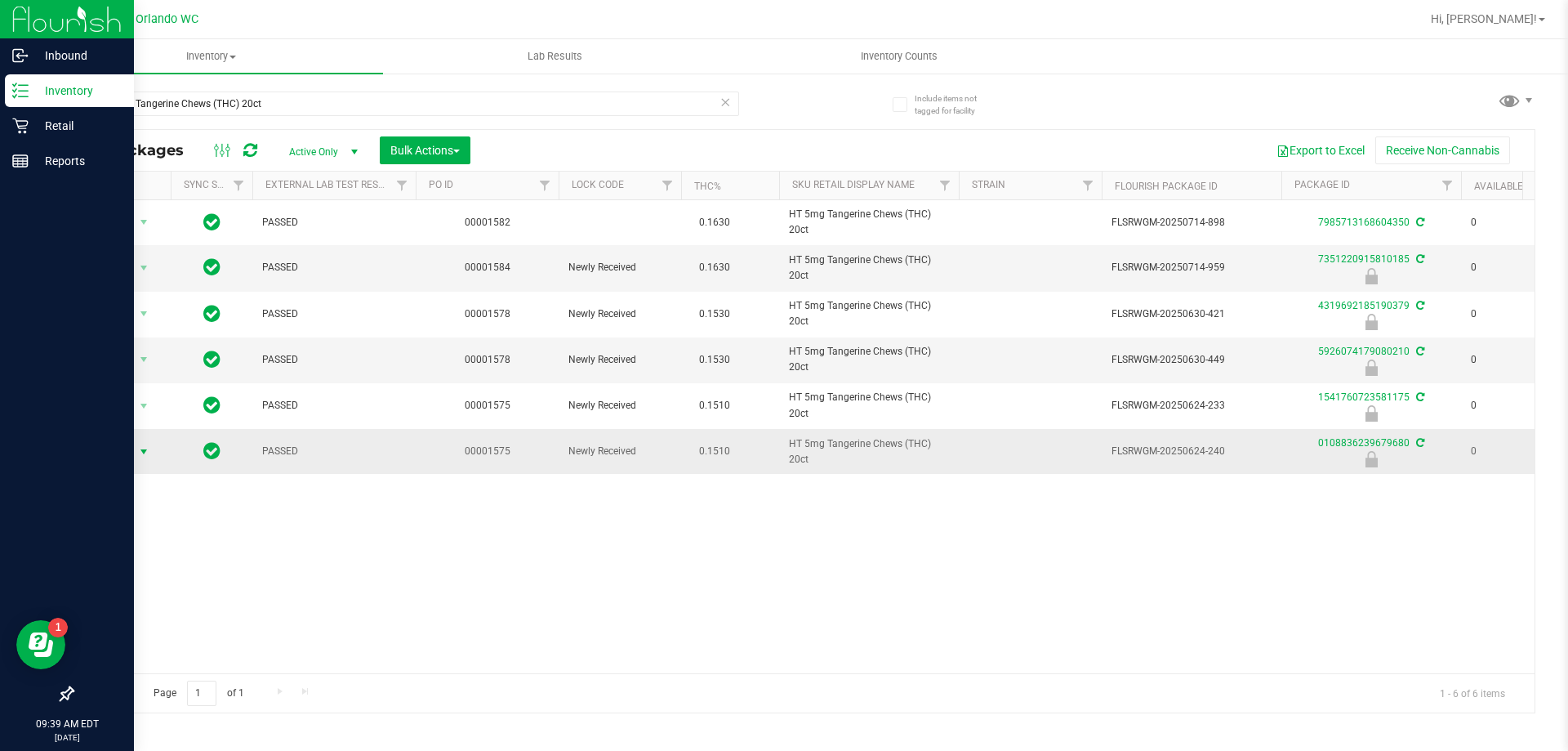
click at [123, 447] on span "Action" at bounding box center [111, 452] width 44 height 23
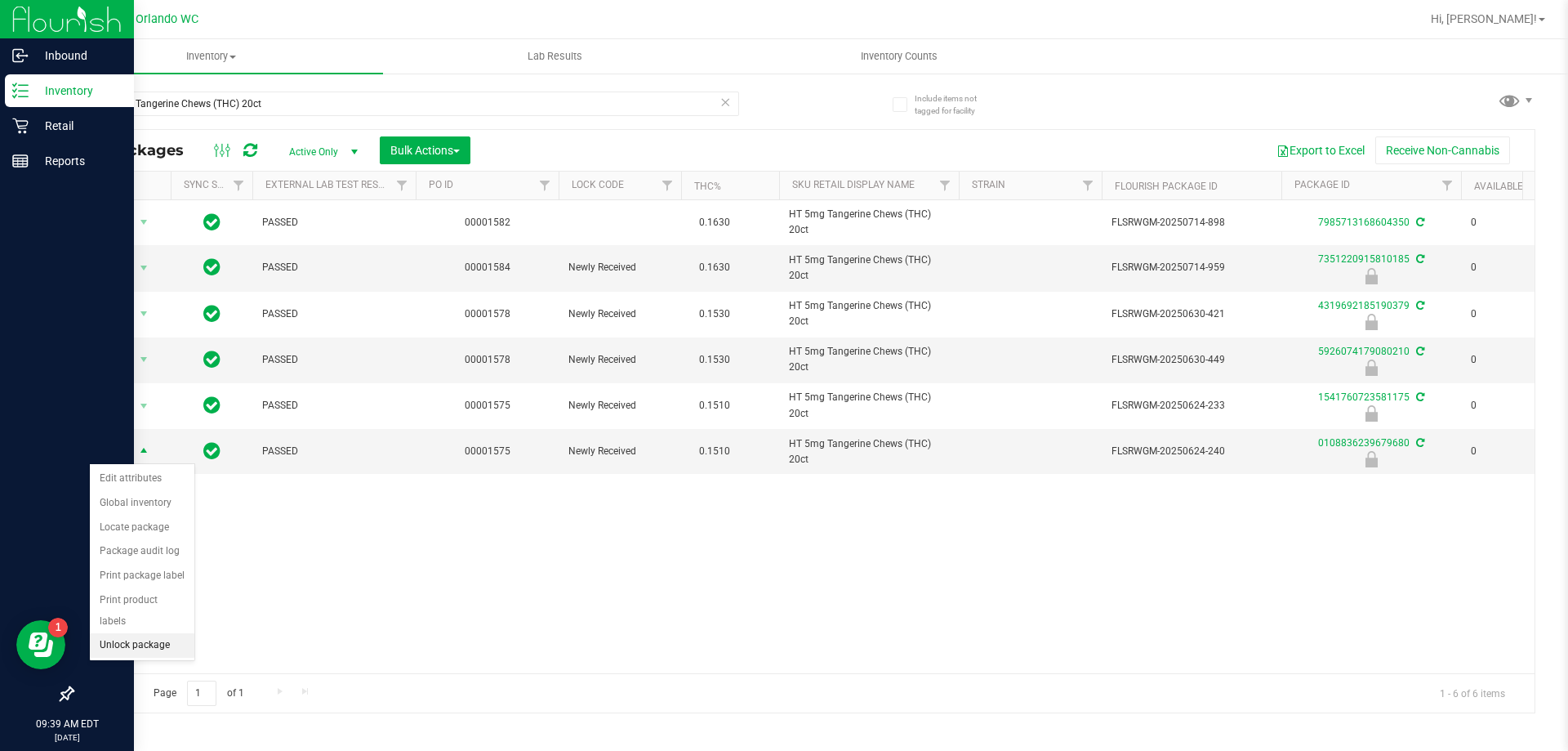
click at [171, 634] on li "Unlock package" at bounding box center [142, 645] width 105 height 25
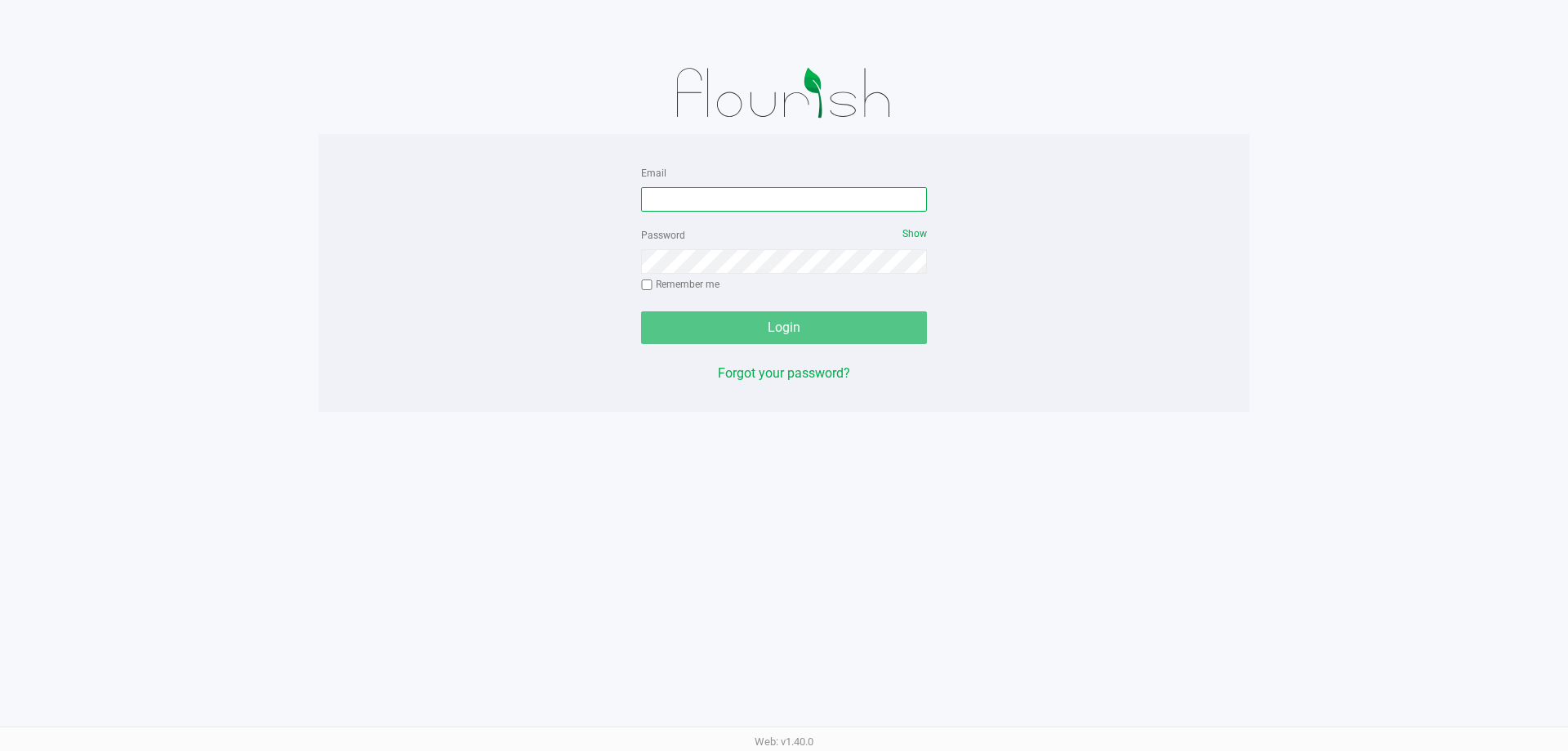
click at [658, 203] on input "Email" at bounding box center [784, 199] width 286 height 25
type input "[EMAIL_ADDRESS][DOMAIN_NAME]"
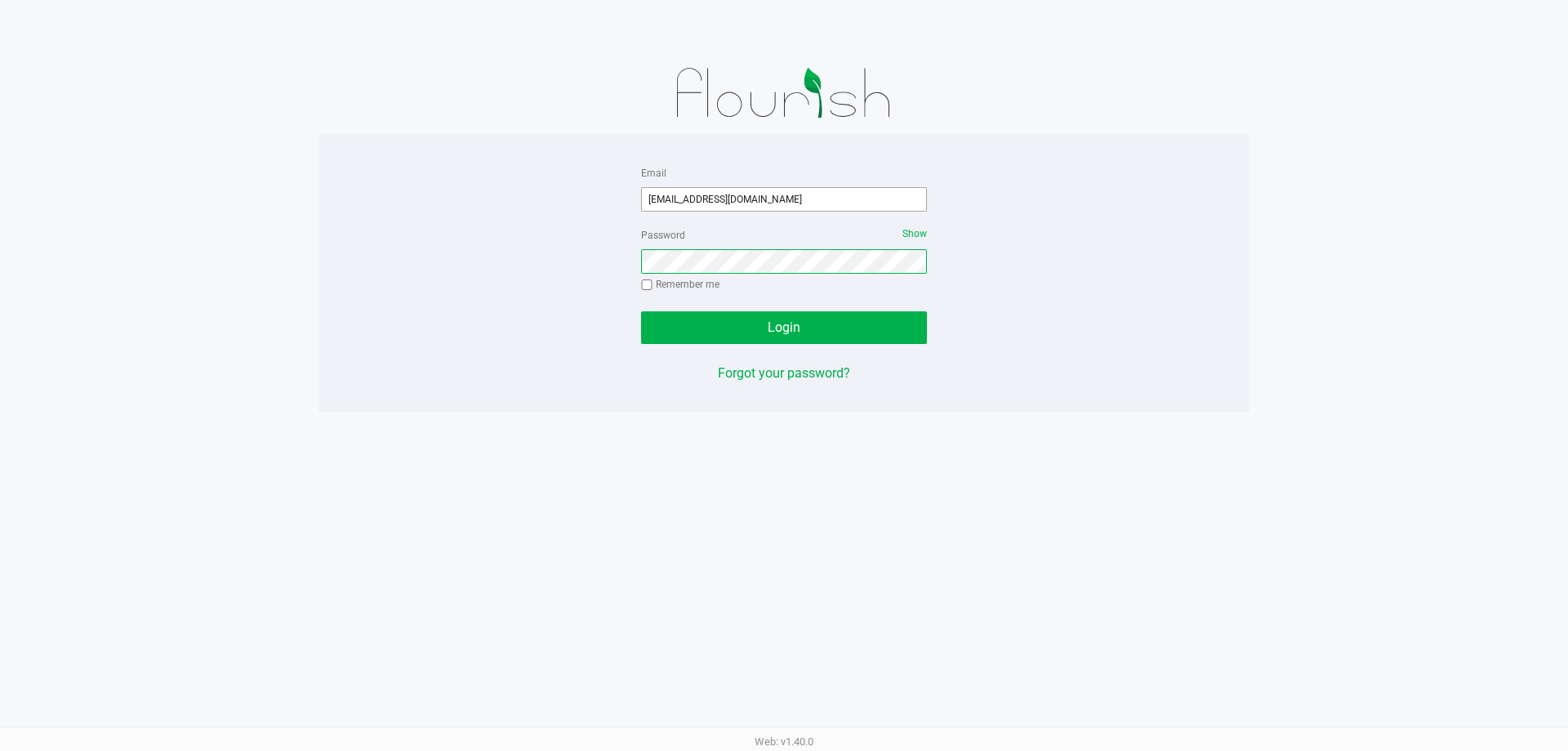
click at [642, 311] on button "Login" at bounding box center [784, 328] width 286 height 33
